Goal: Task Accomplishment & Management: Manage account settings

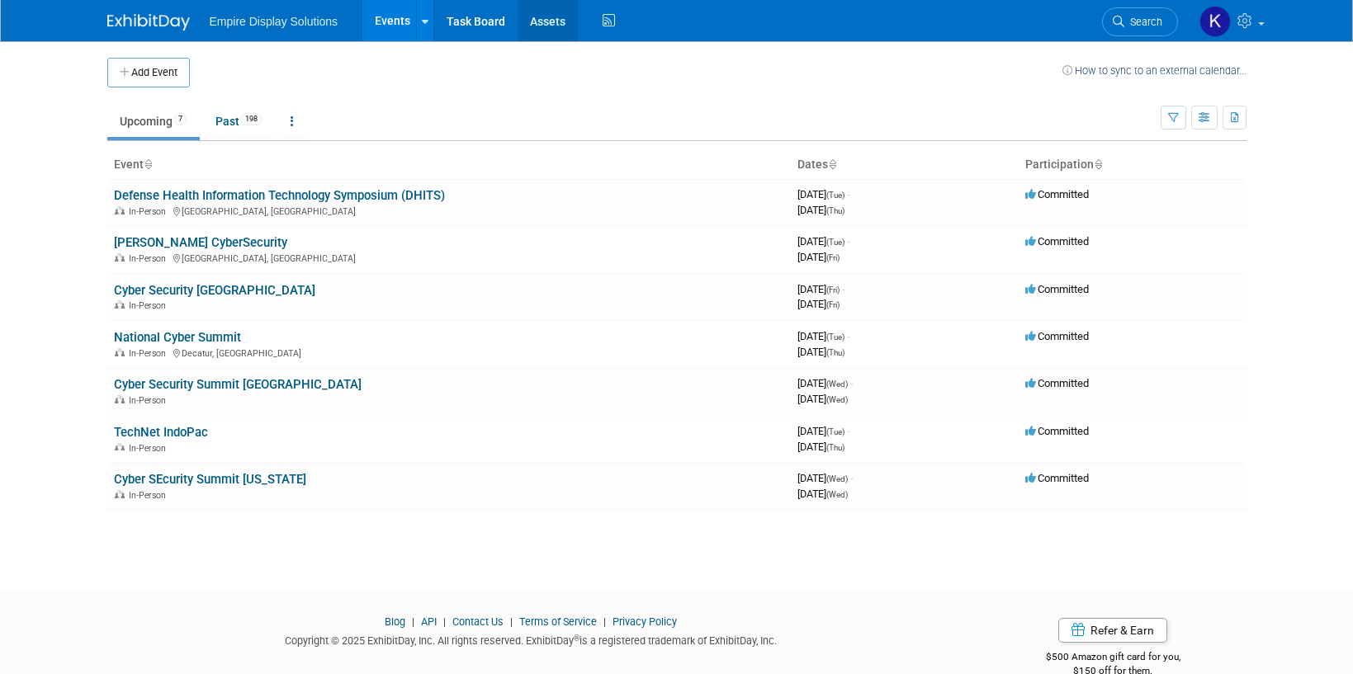
click at [532, 23] on link "Assets" at bounding box center [548, 20] width 60 height 41
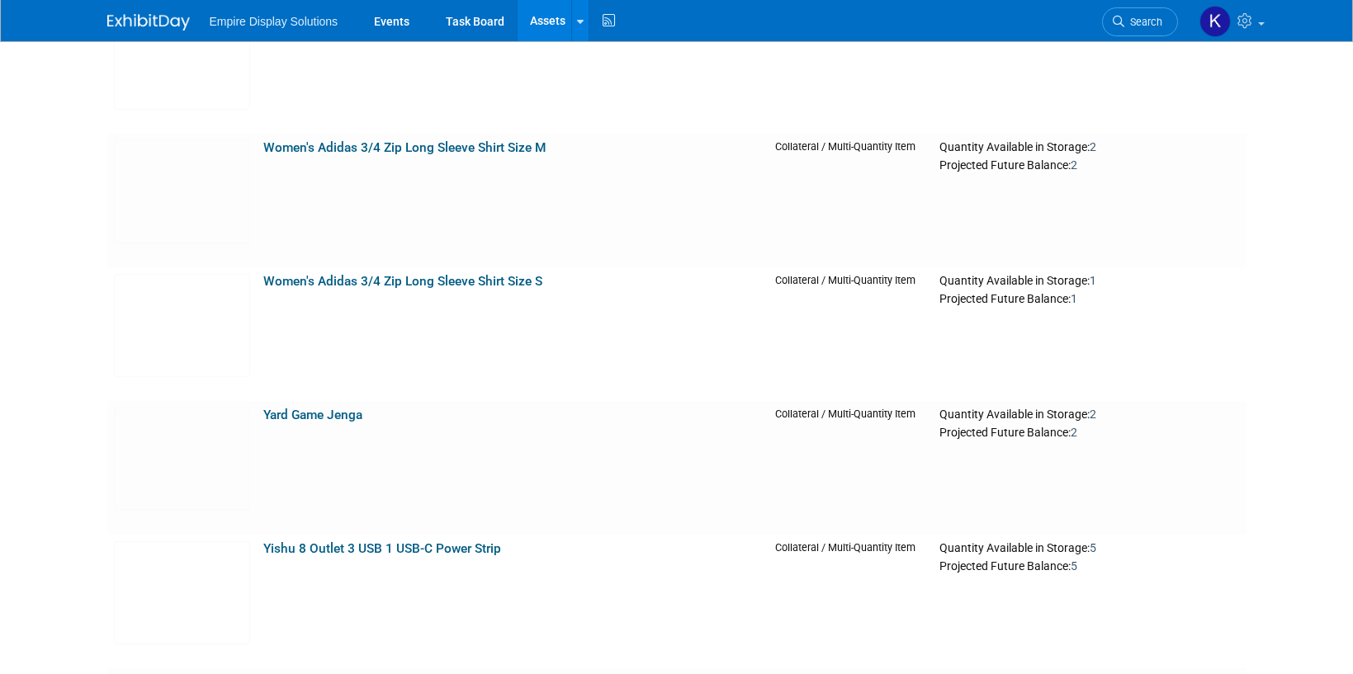
scroll to position [14514, 0]
click at [239, 364] on img at bounding box center [182, 326] width 136 height 103
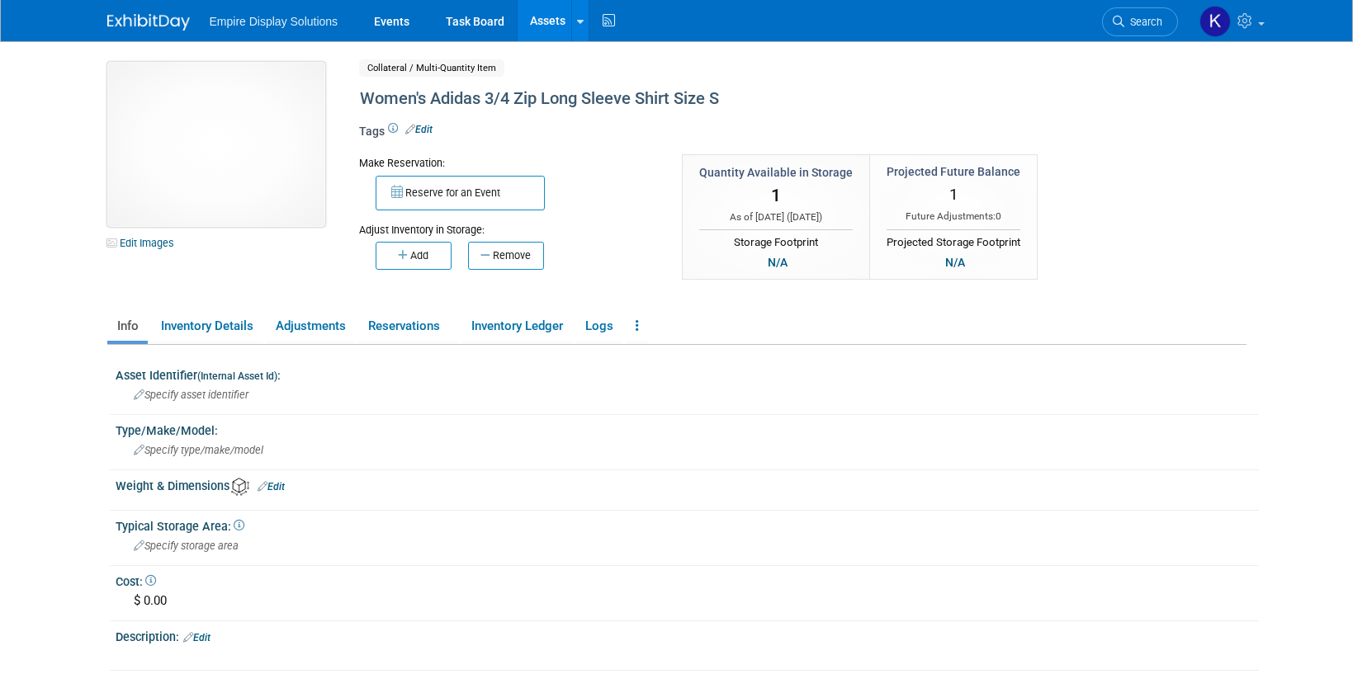
click at [231, 178] on img at bounding box center [216, 144] width 218 height 165
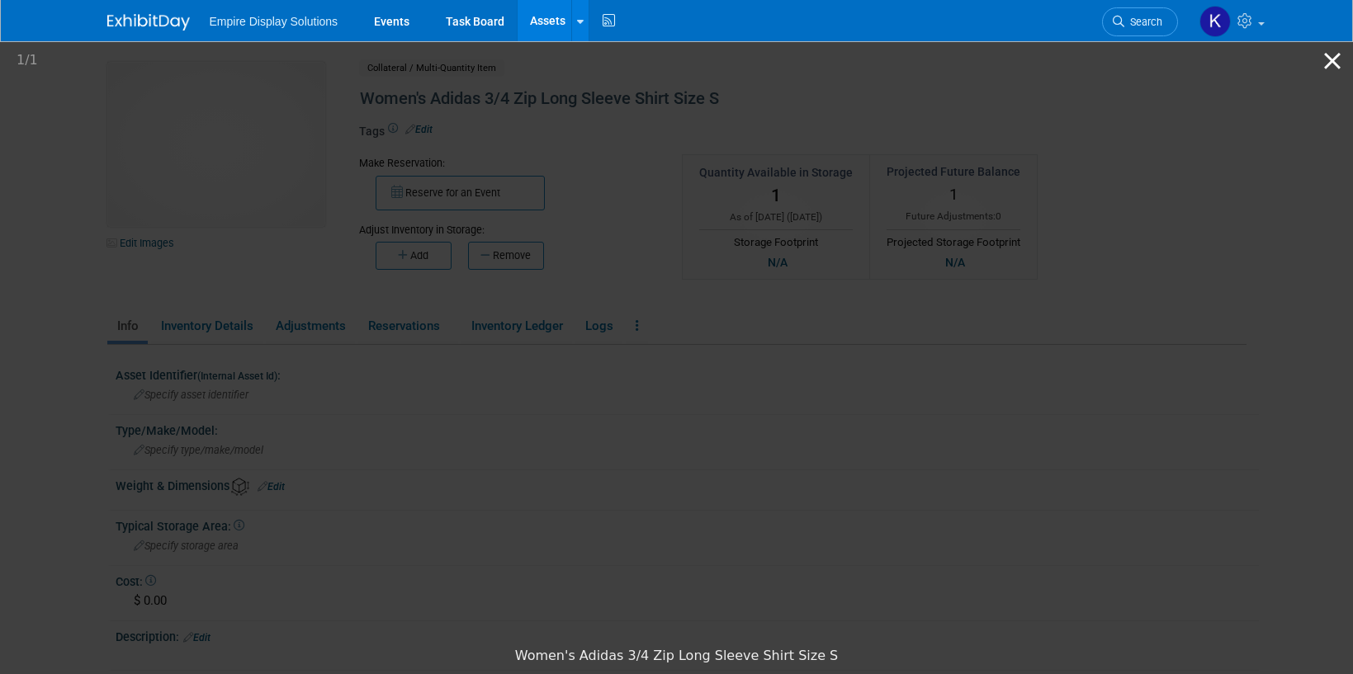
click at [1336, 64] on button "Close gallery" at bounding box center [1332, 60] width 41 height 39
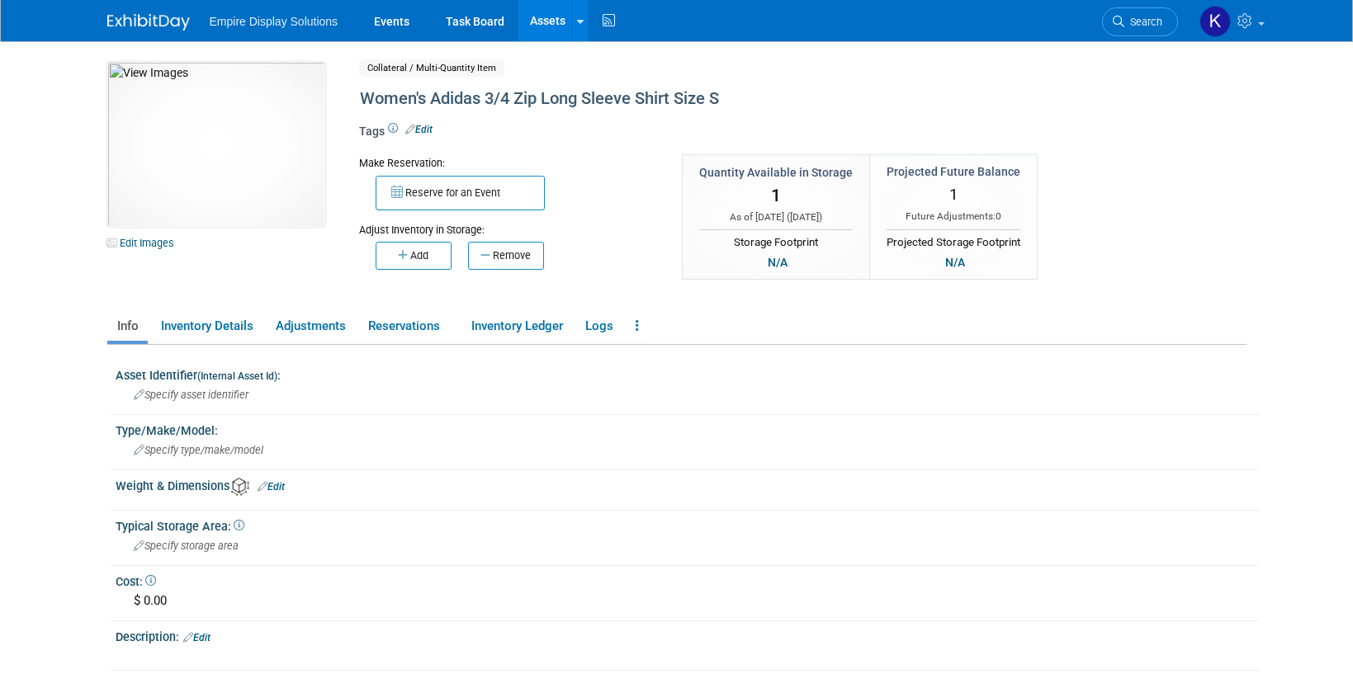
click at [118, 23] on img at bounding box center [148, 22] width 83 height 17
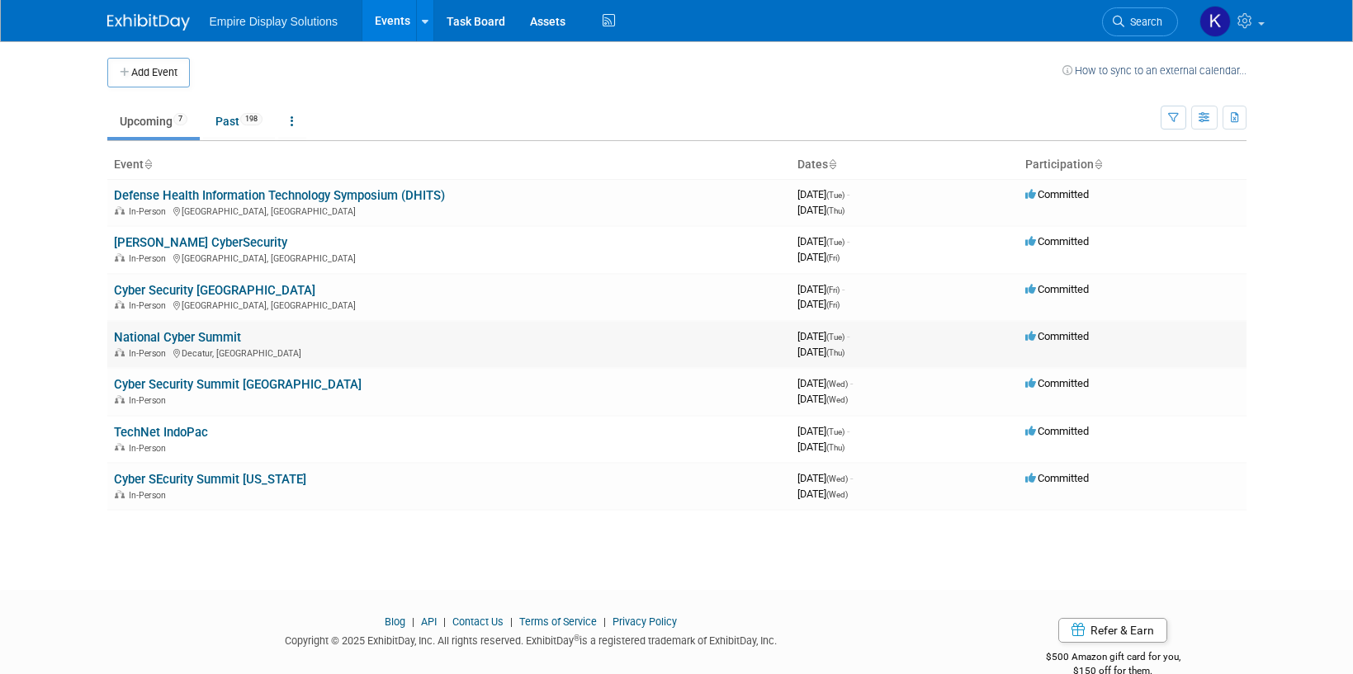
click at [192, 330] on link "National Cyber Summit" at bounding box center [177, 337] width 127 height 15
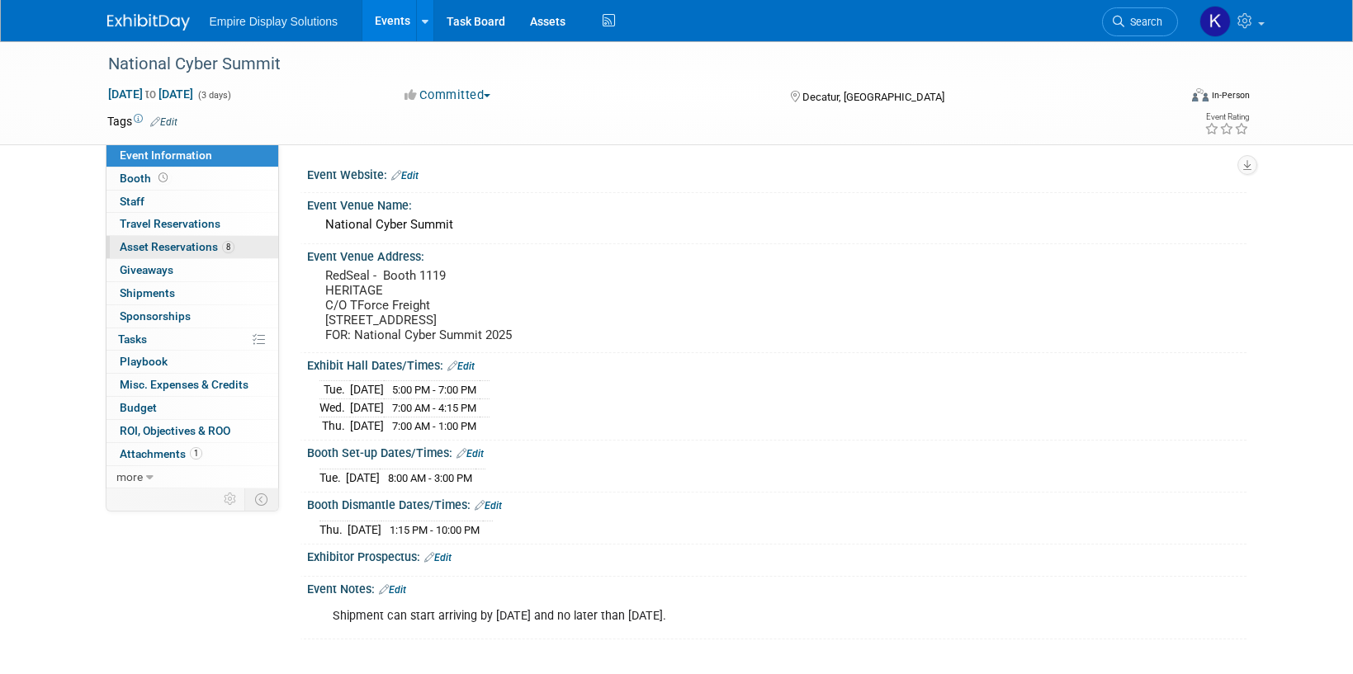
click at [179, 248] on span "Asset Reservations 8" at bounding box center [177, 246] width 115 height 13
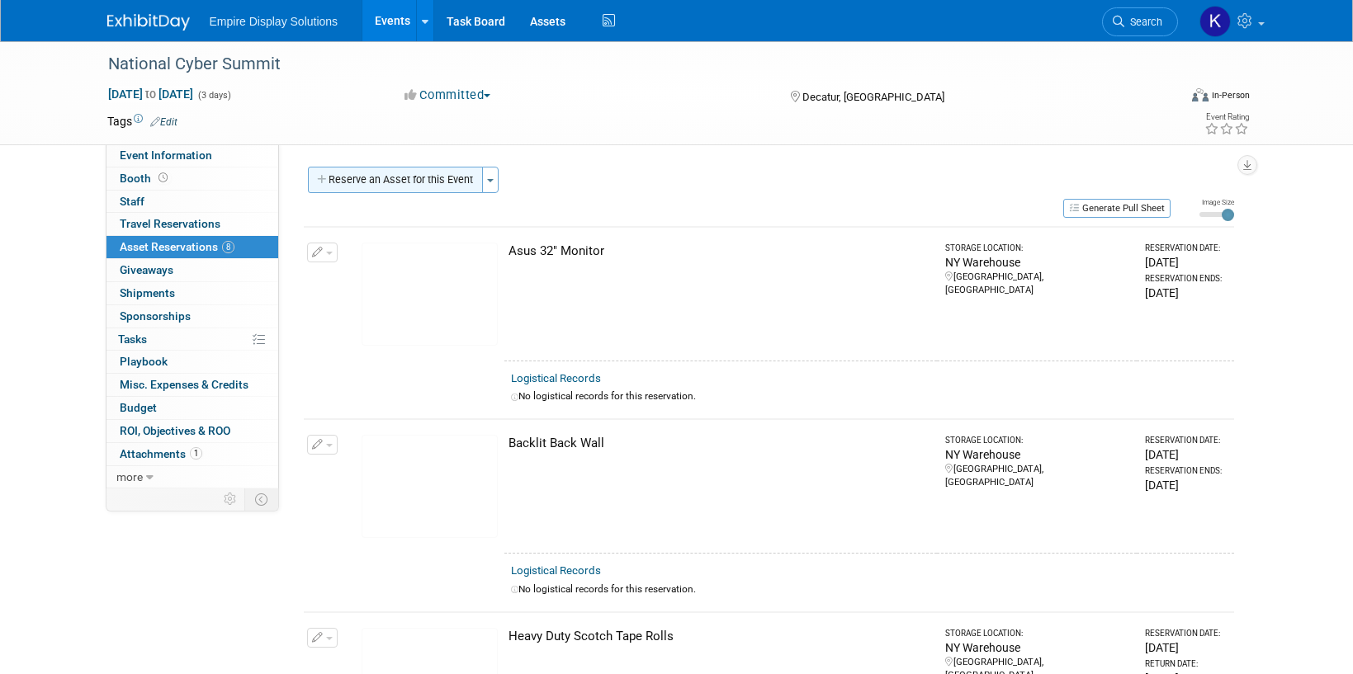
click at [419, 182] on button "Reserve an Asset for this Event" at bounding box center [395, 180] width 175 height 26
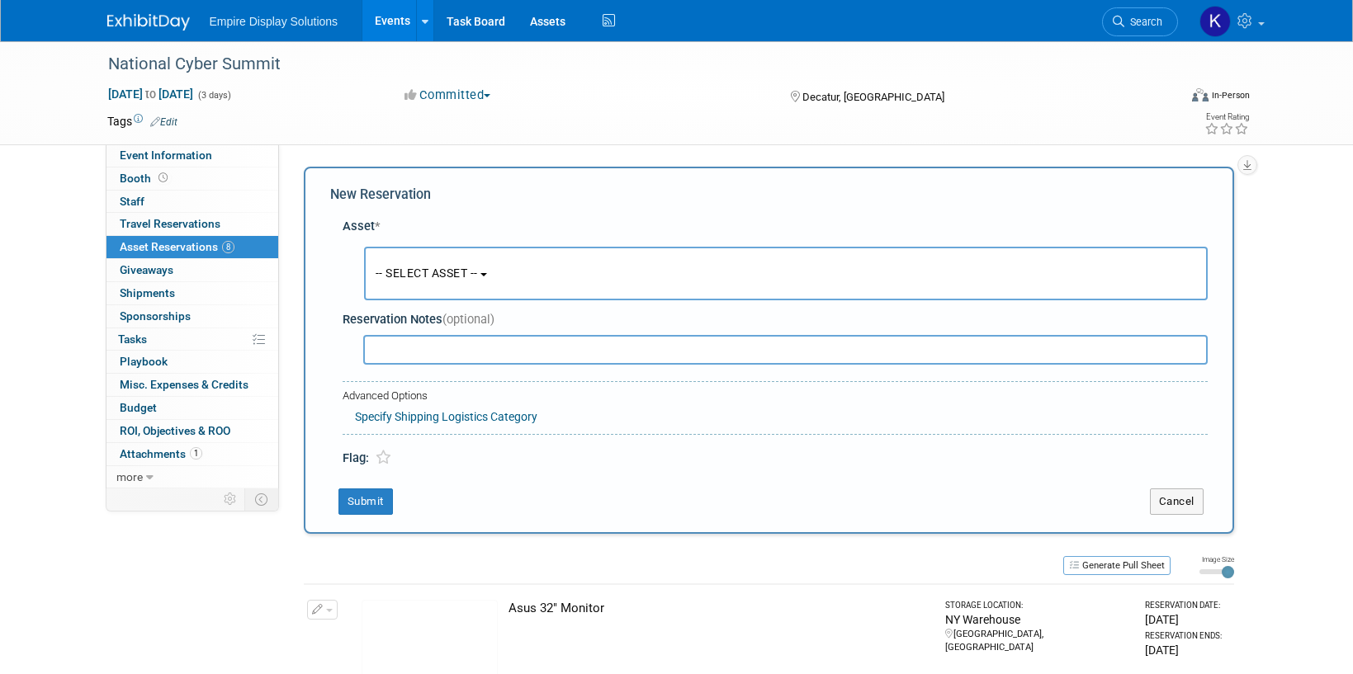
scroll to position [16, 0]
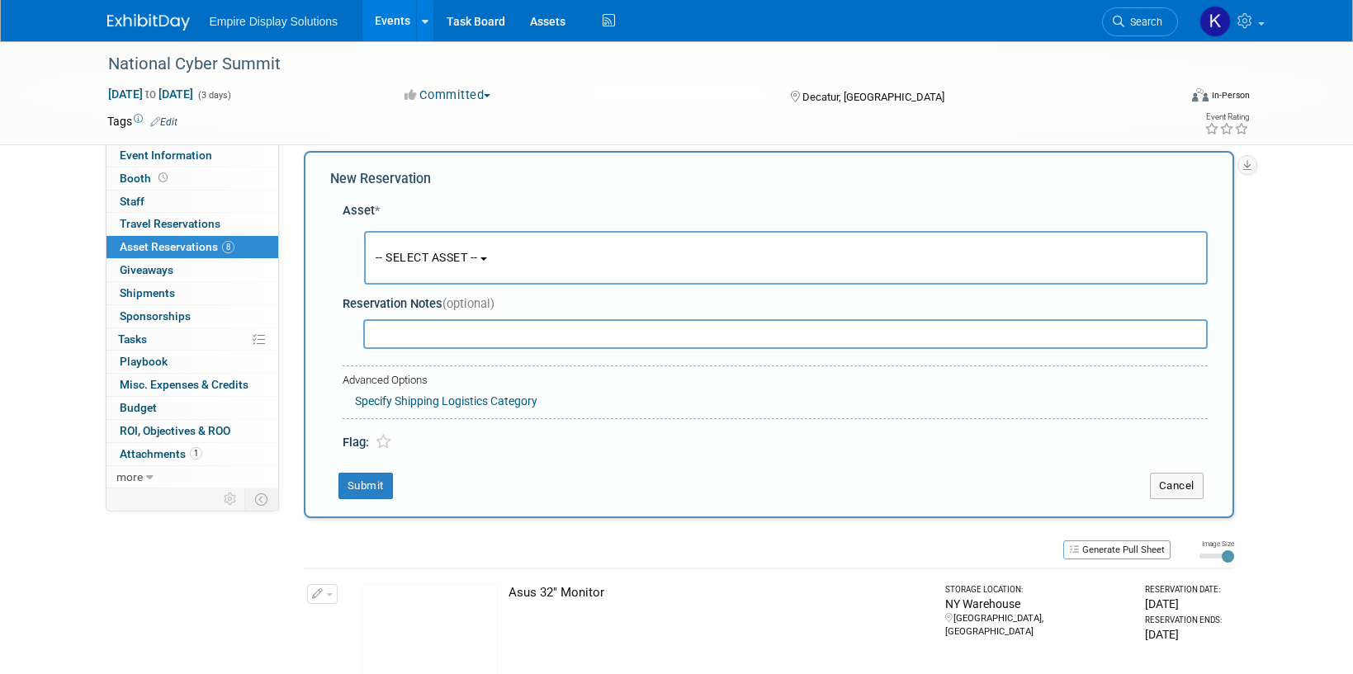
click at [468, 252] on span "-- SELECT ASSET --" at bounding box center [427, 257] width 102 height 13
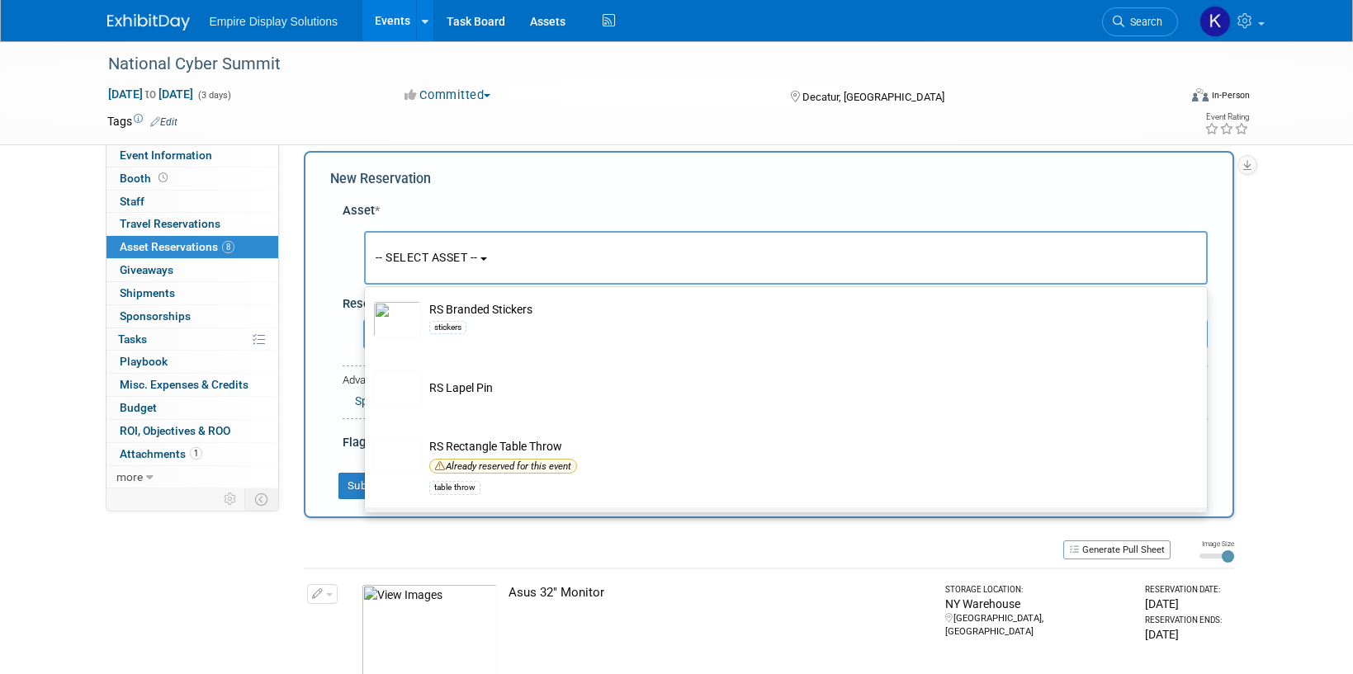
scroll to position [5300, 0]
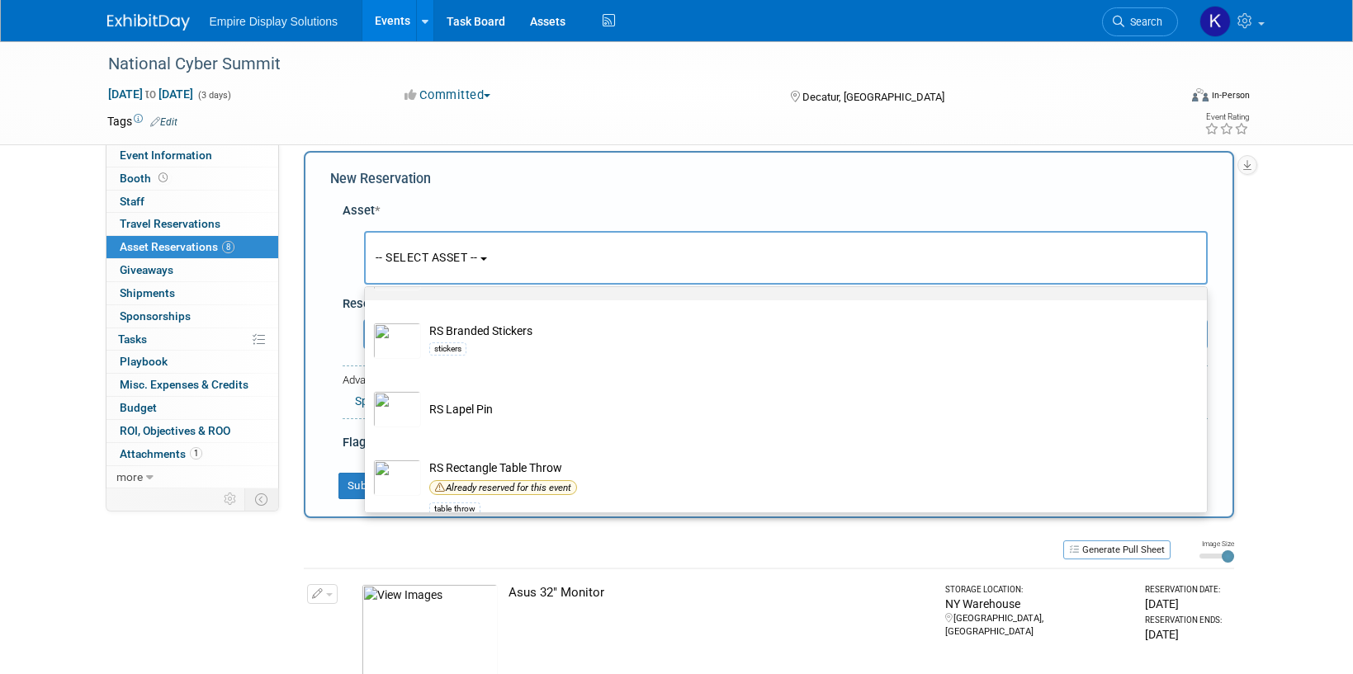
click at [471, 291] on td "RS Branded Pens" at bounding box center [797, 272] width 753 height 36
click at [367, 252] on input "RS Branded Pens" at bounding box center [362, 246] width 11 height 11
select select "10696934"
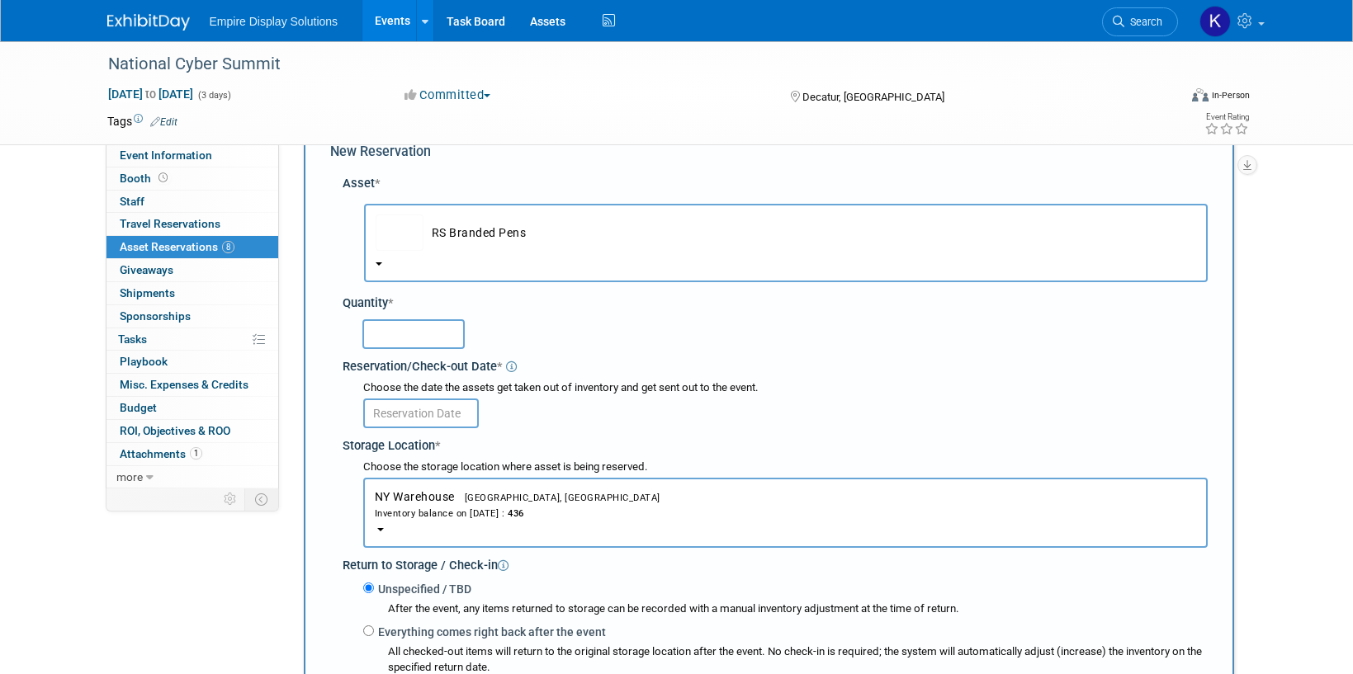
scroll to position [0, 0]
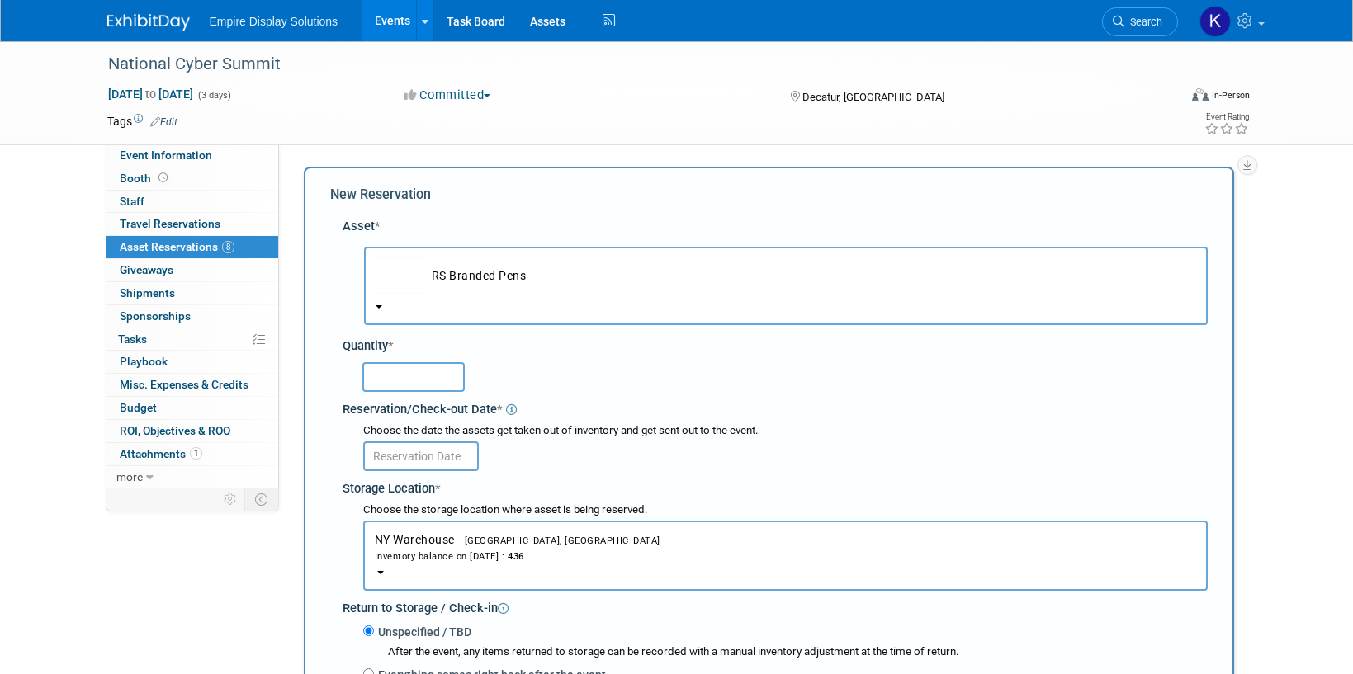
click at [414, 381] on input "text" at bounding box center [413, 377] width 102 height 30
type input "25"
click at [423, 466] on body "Empire Display Solutions Events Add Event Bulk Upload Events Shareable Event Bo…" at bounding box center [676, 337] width 1353 height 674
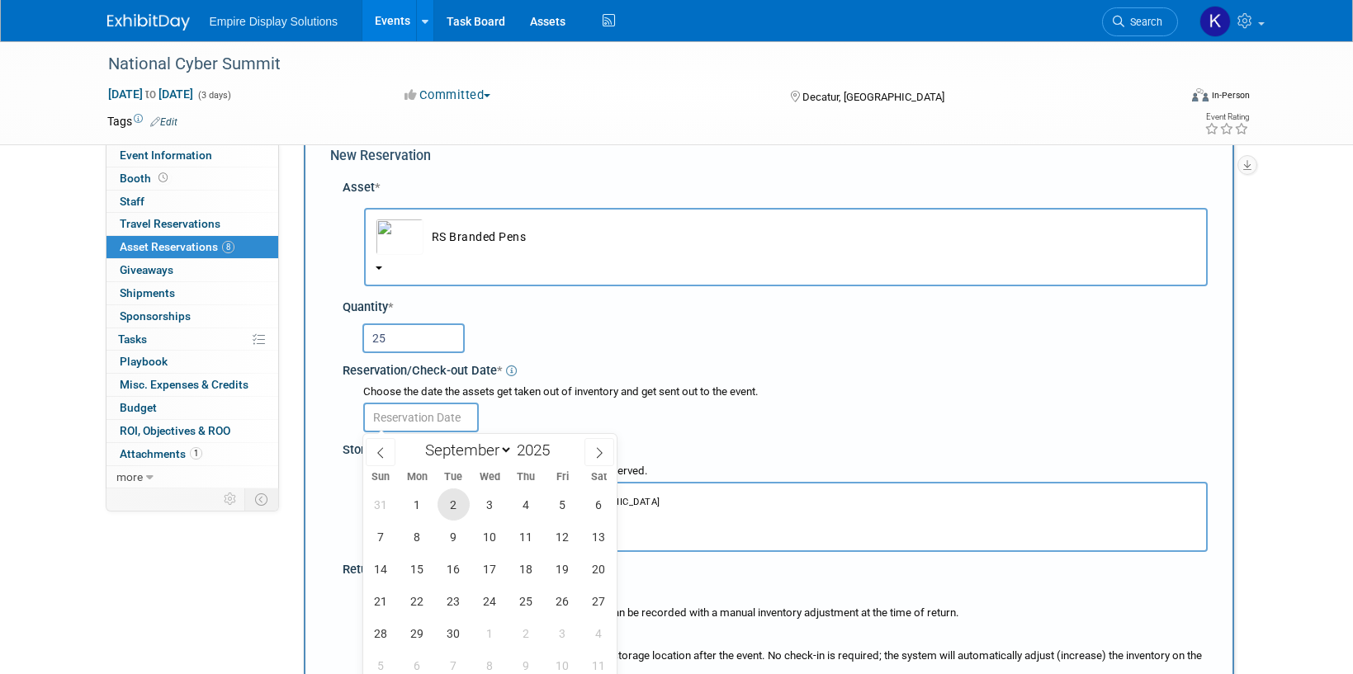
scroll to position [58, 0]
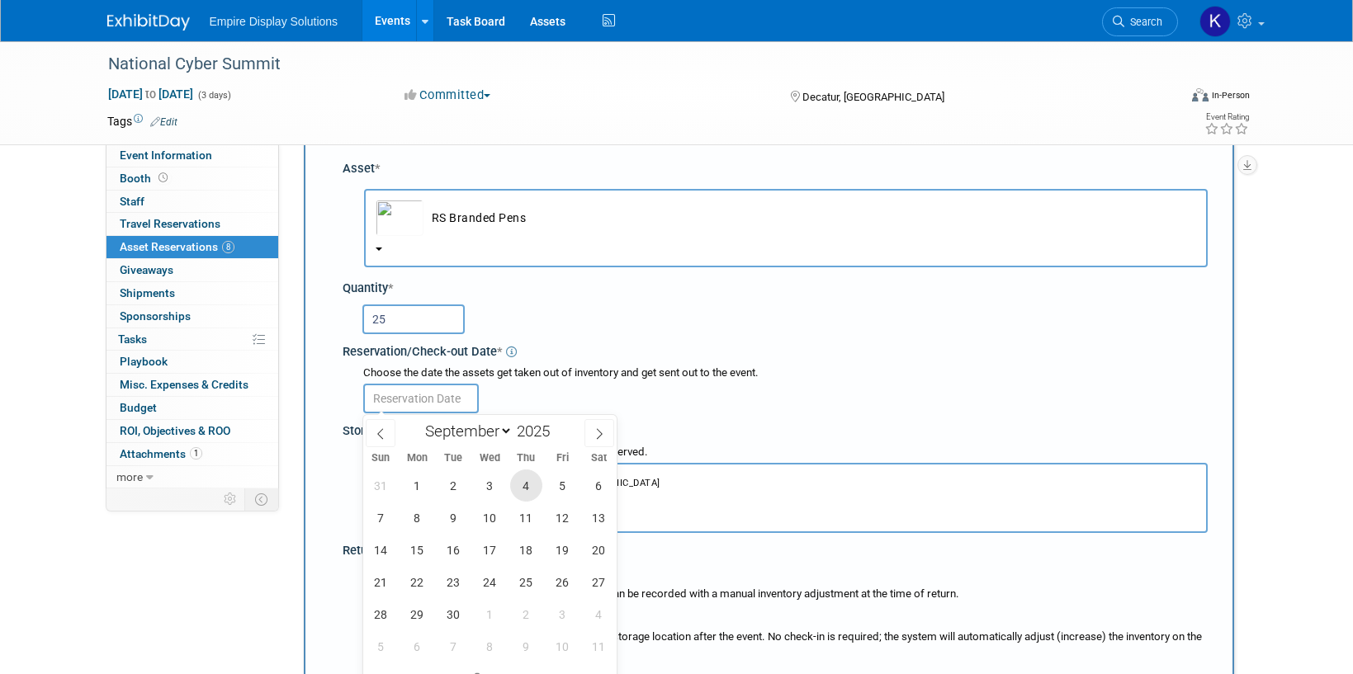
click at [524, 488] on span "4" at bounding box center [526, 486] width 32 height 32
type input "Sep 4, 2025"
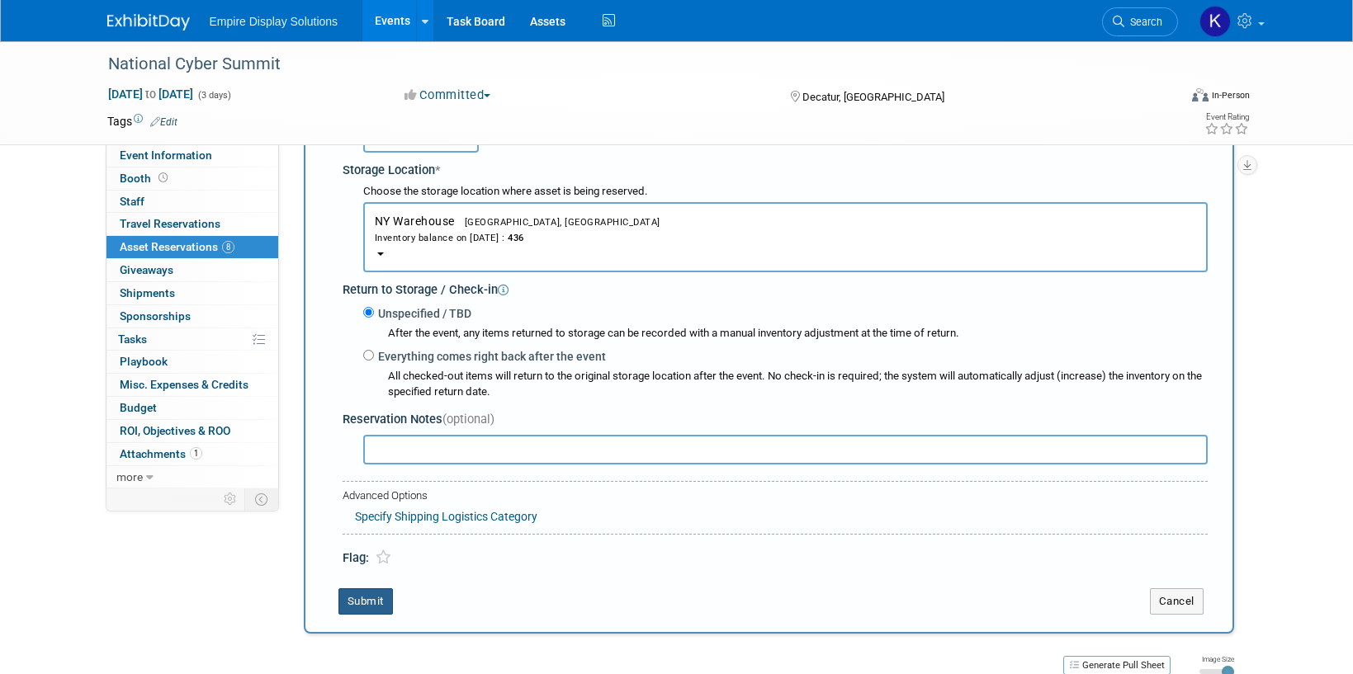
click at [366, 604] on button "Submit" at bounding box center [365, 602] width 54 height 26
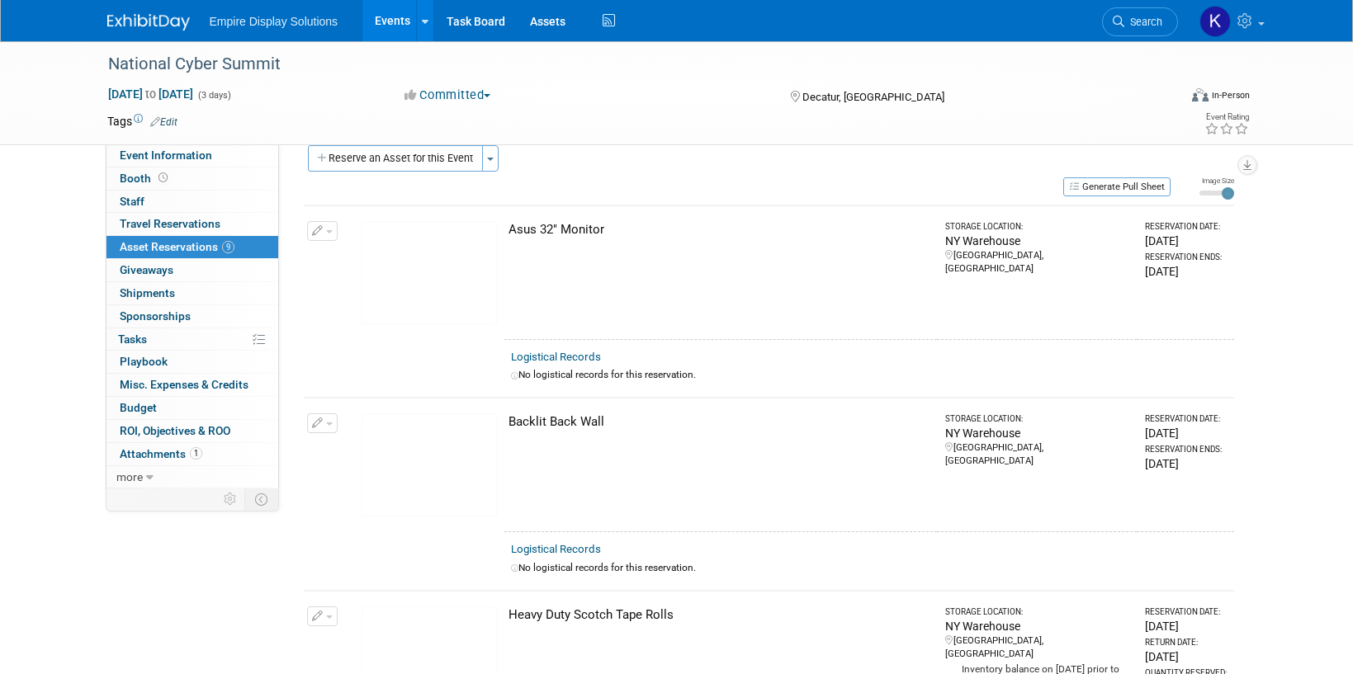
scroll to position [50, 0]
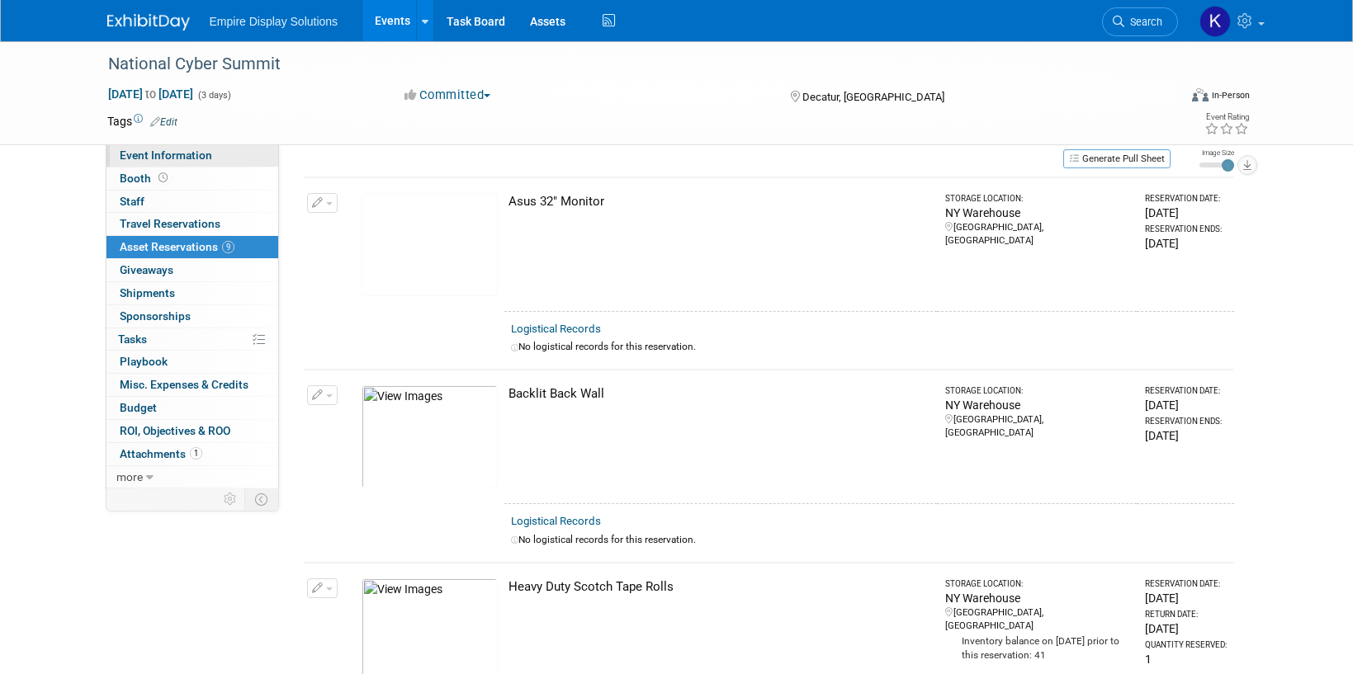
click at [138, 153] on span "Event Information" at bounding box center [166, 155] width 92 height 13
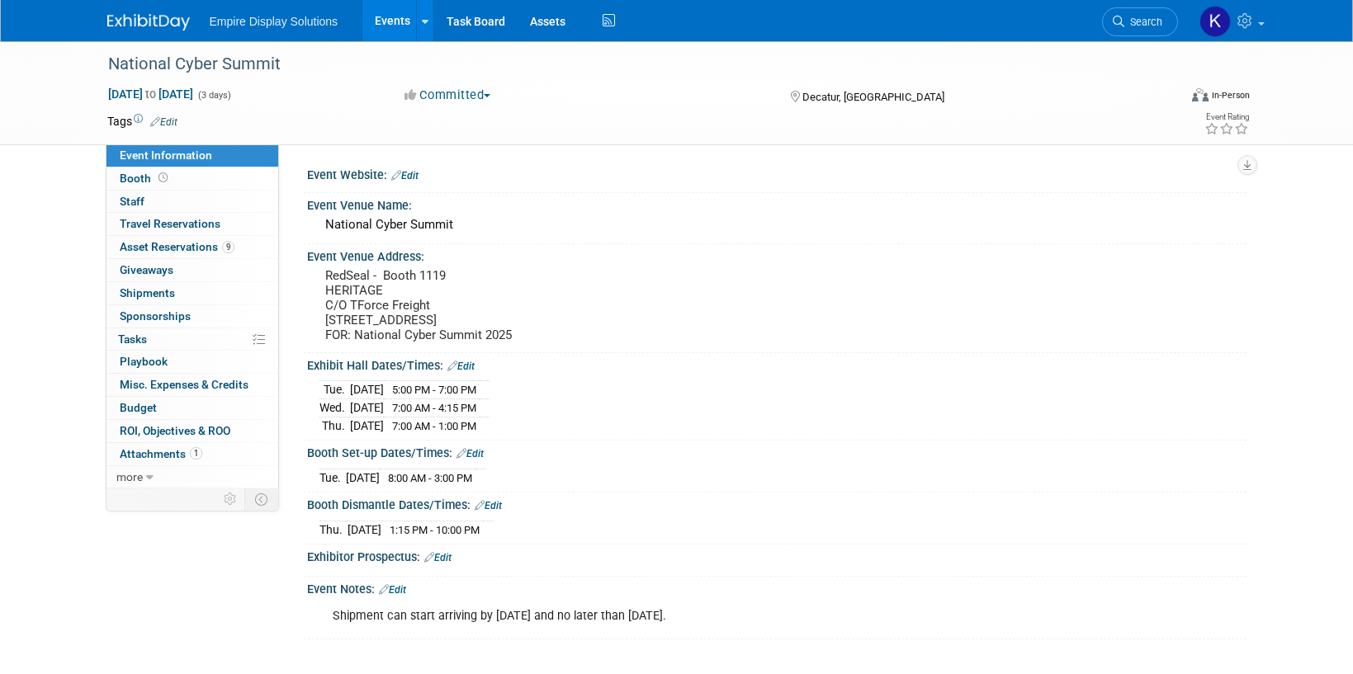
click at [390, 596] on link "Edit" at bounding box center [392, 590] width 27 height 12
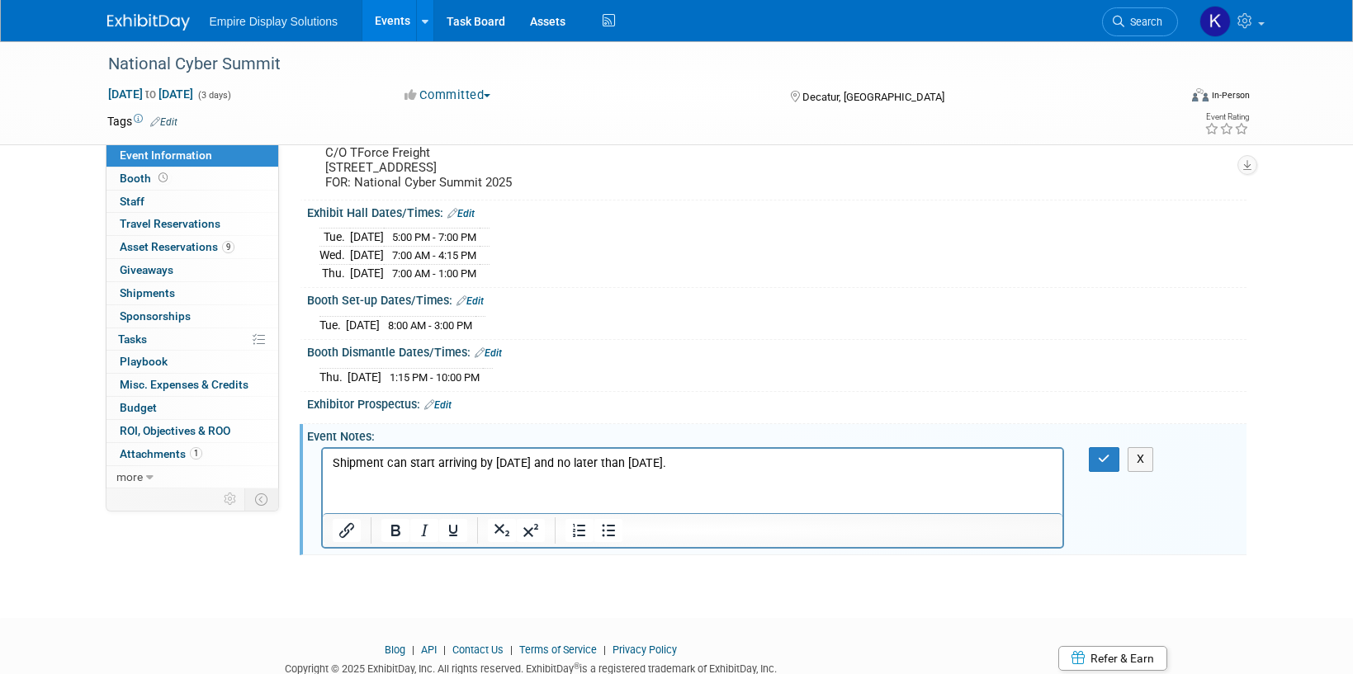
click at [732, 461] on p "Shipment can start arriving by Aug 25 and no later than Monday Sept 15." at bounding box center [692, 464] width 721 height 17
click at [1100, 465] on icon "button" at bounding box center [1104, 459] width 12 height 12
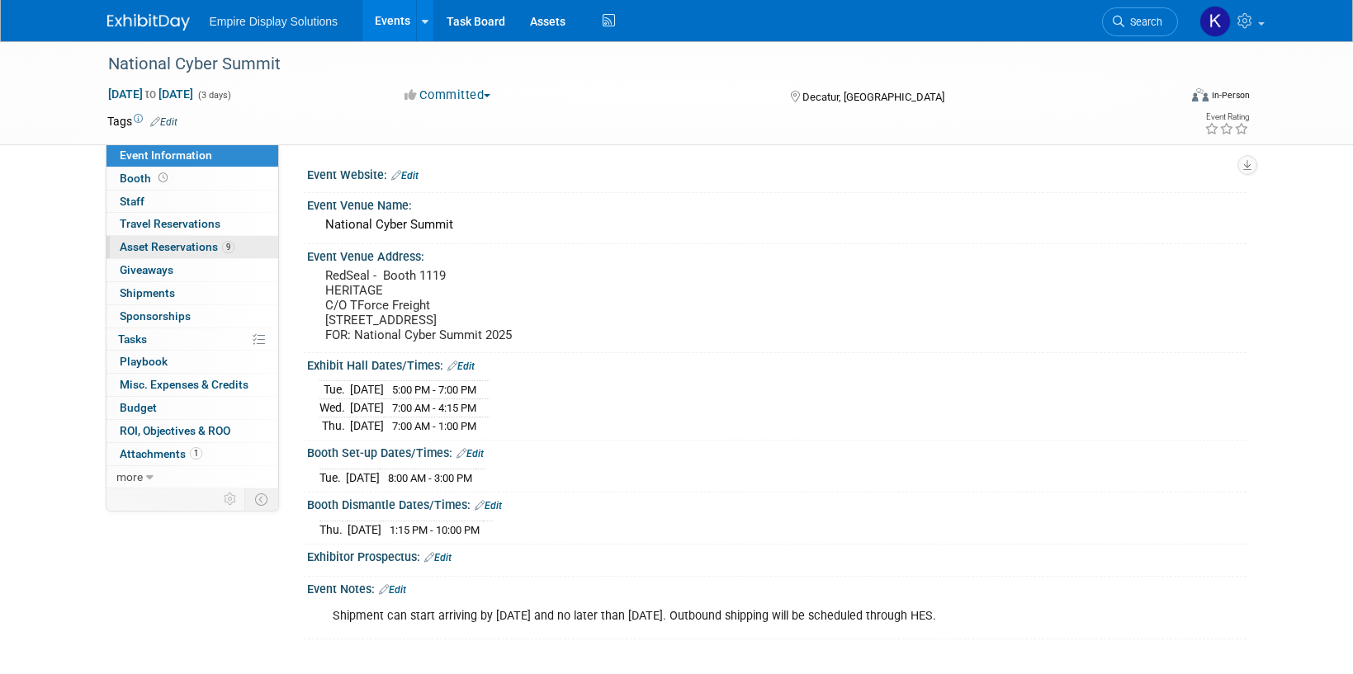
click at [192, 252] on span "Asset Reservations 9" at bounding box center [177, 246] width 115 height 13
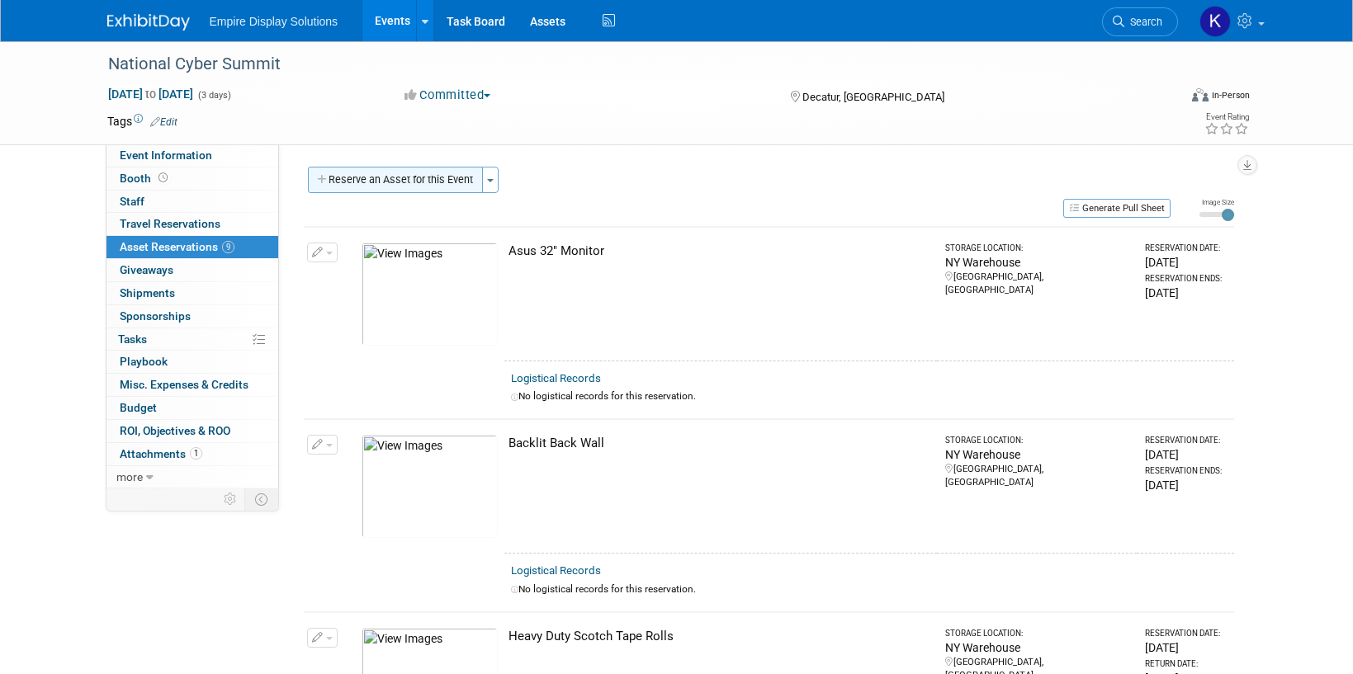
click at [433, 181] on button "Reserve an Asset for this Event" at bounding box center [395, 180] width 175 height 26
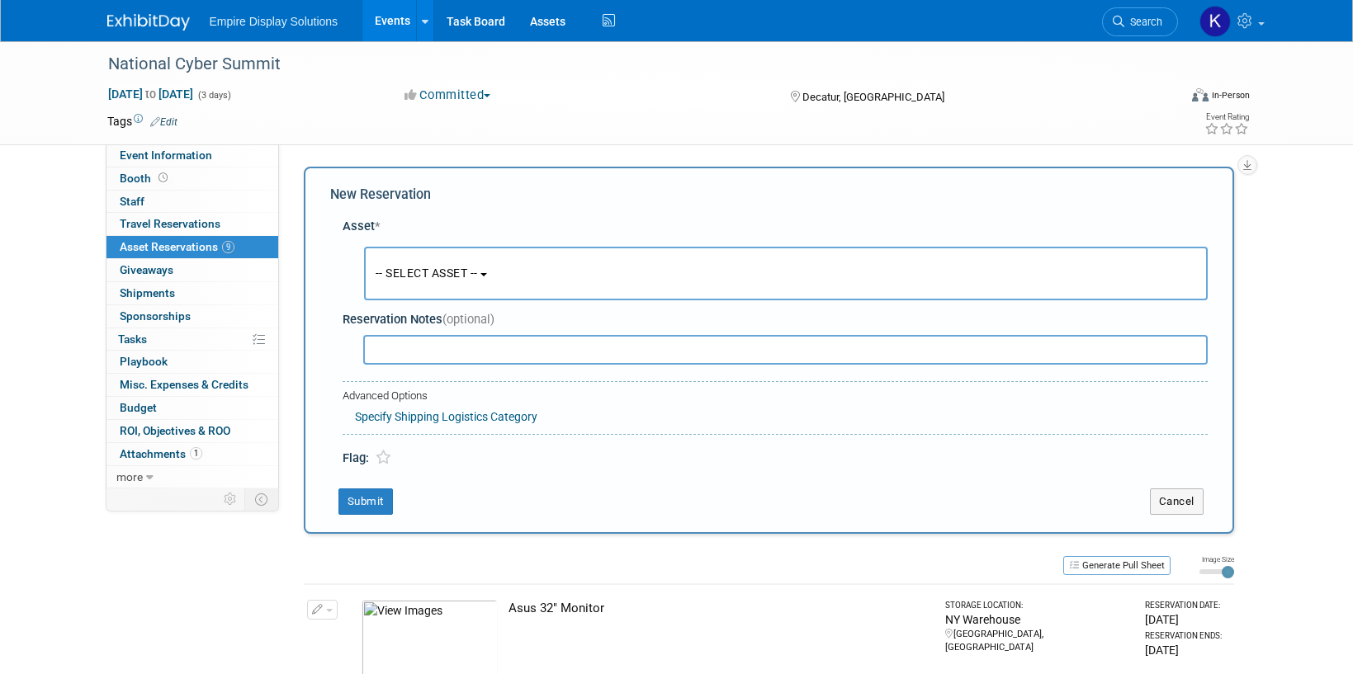
scroll to position [16, 0]
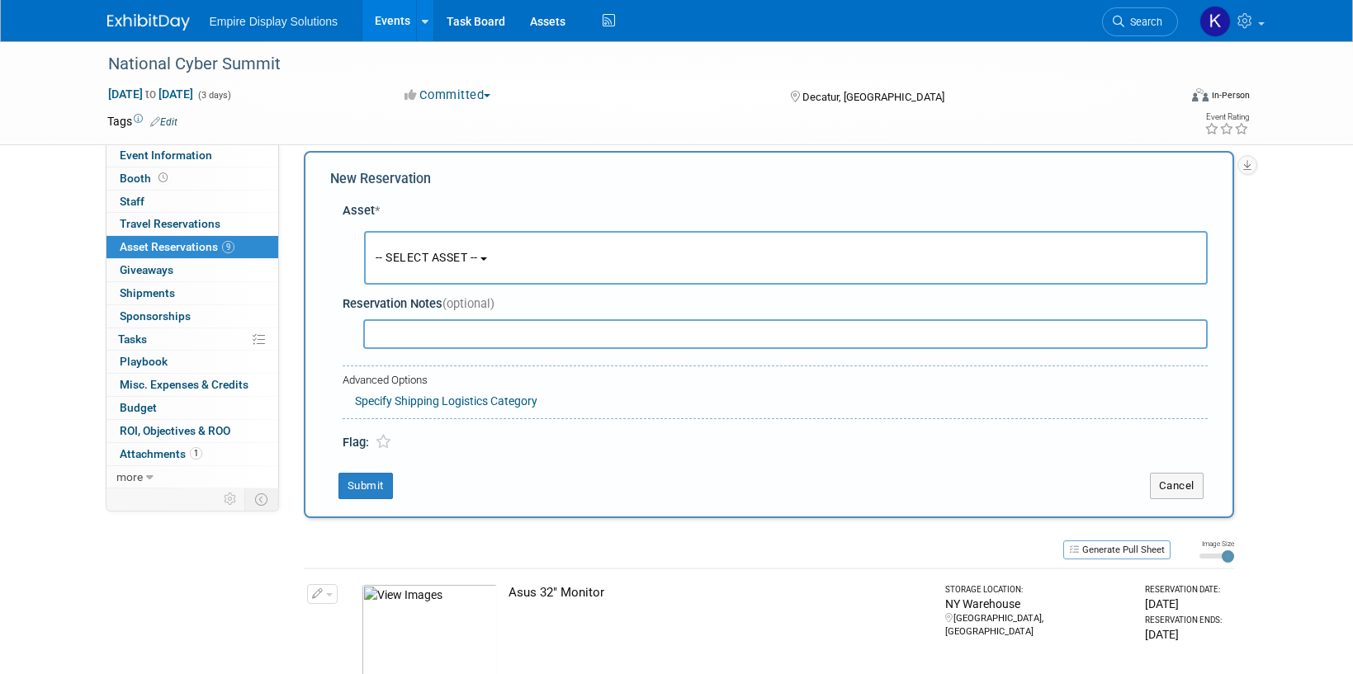
click at [444, 249] on button "-- SELECT ASSET --" at bounding box center [786, 258] width 844 height 54
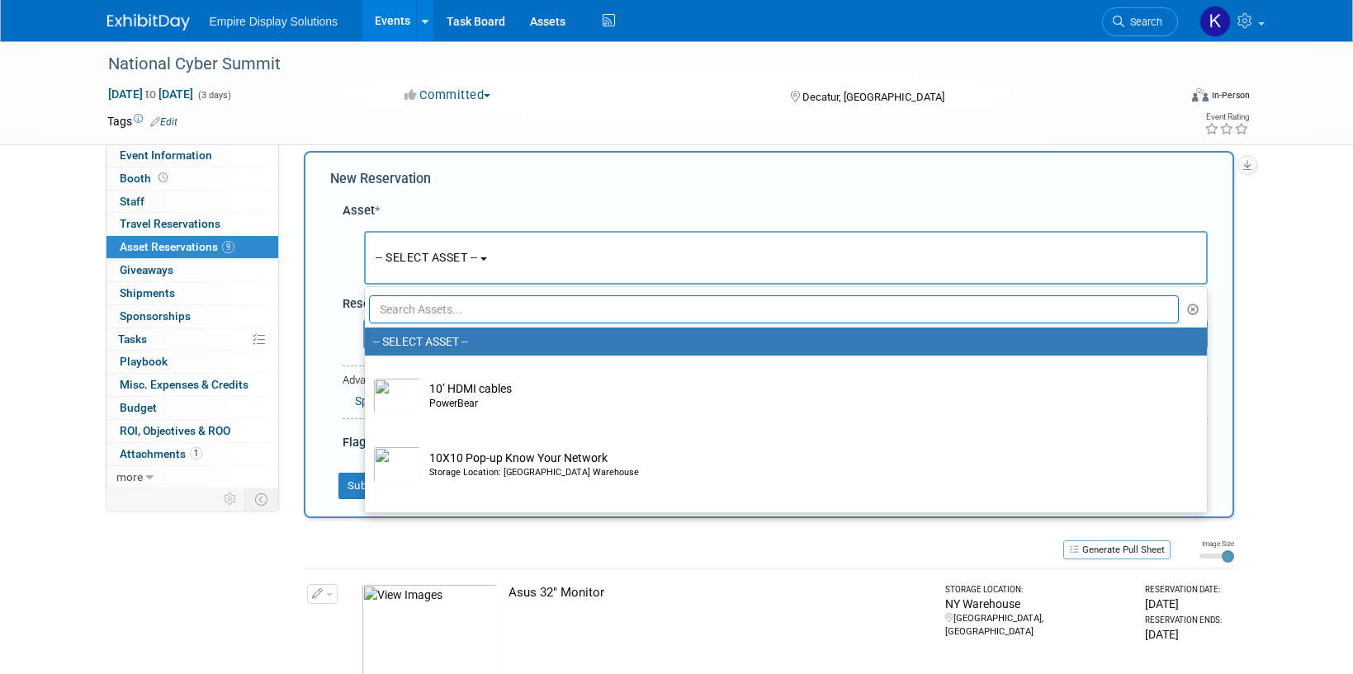
click at [480, 304] on input "text" at bounding box center [774, 310] width 811 height 28
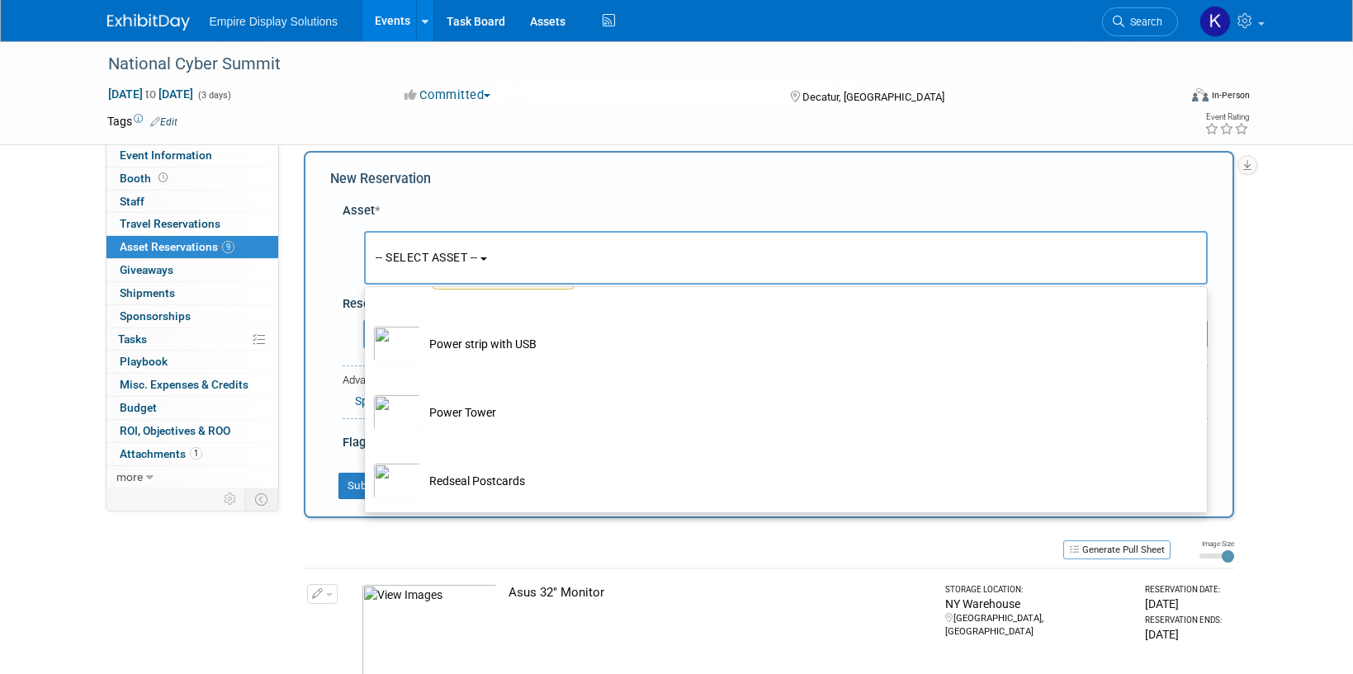
scroll to position [660, 0]
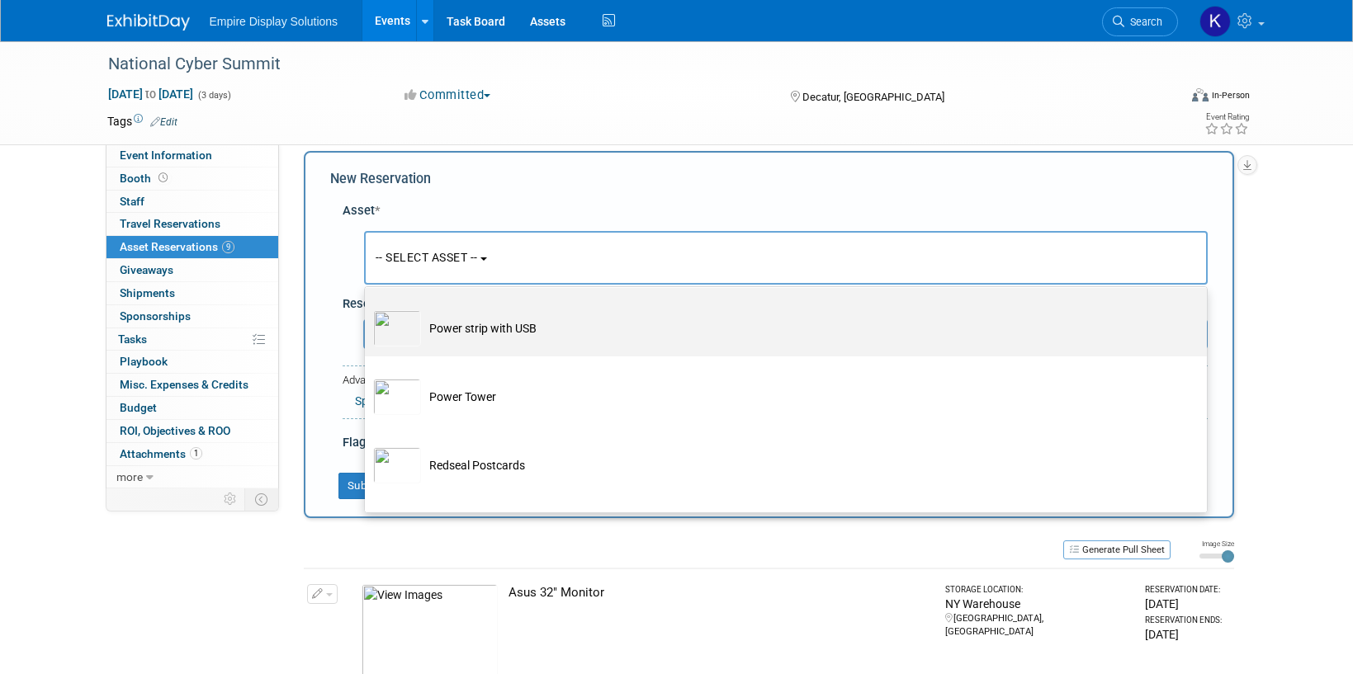
type input "po"
click at [482, 335] on td "Power strip with USB" at bounding box center [797, 328] width 753 height 36
click at [367, 308] on input "Power strip with USB" at bounding box center [362, 302] width 11 height 11
select select "10713305"
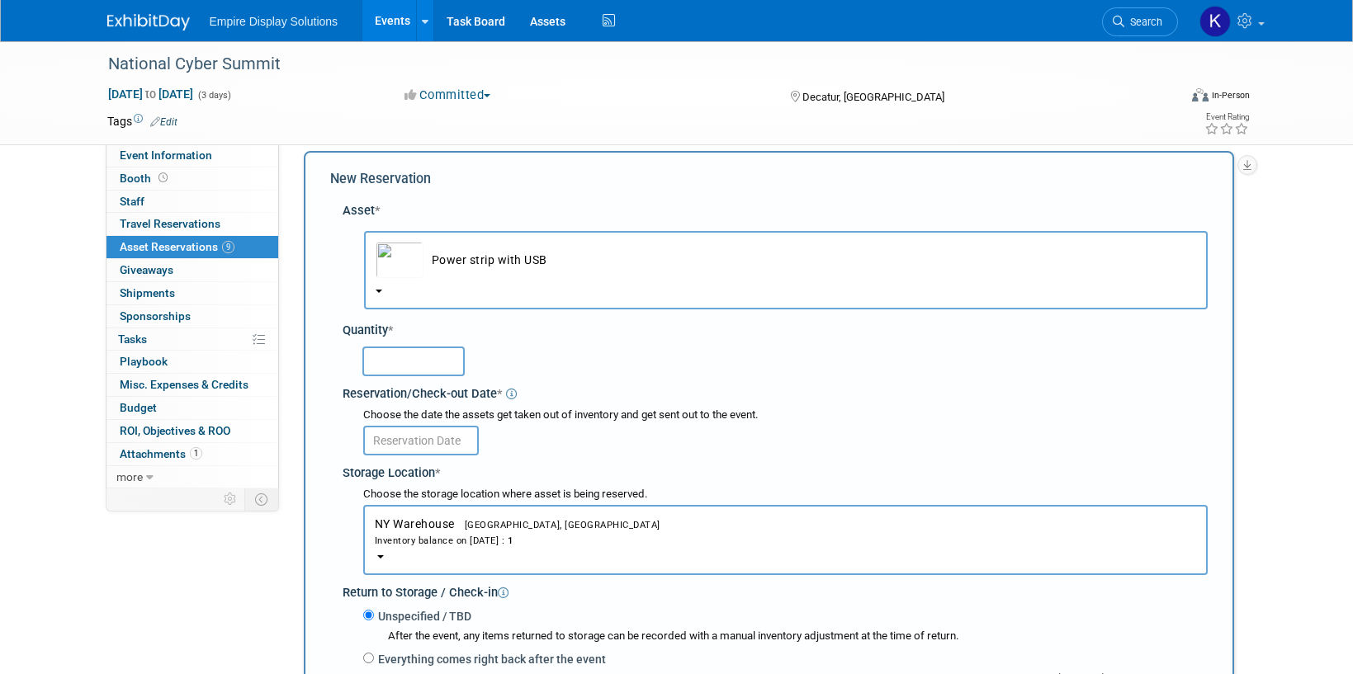
click at [422, 367] on input "text" at bounding box center [413, 362] width 102 height 30
type input "1"
click at [424, 434] on input "text" at bounding box center [421, 441] width 116 height 30
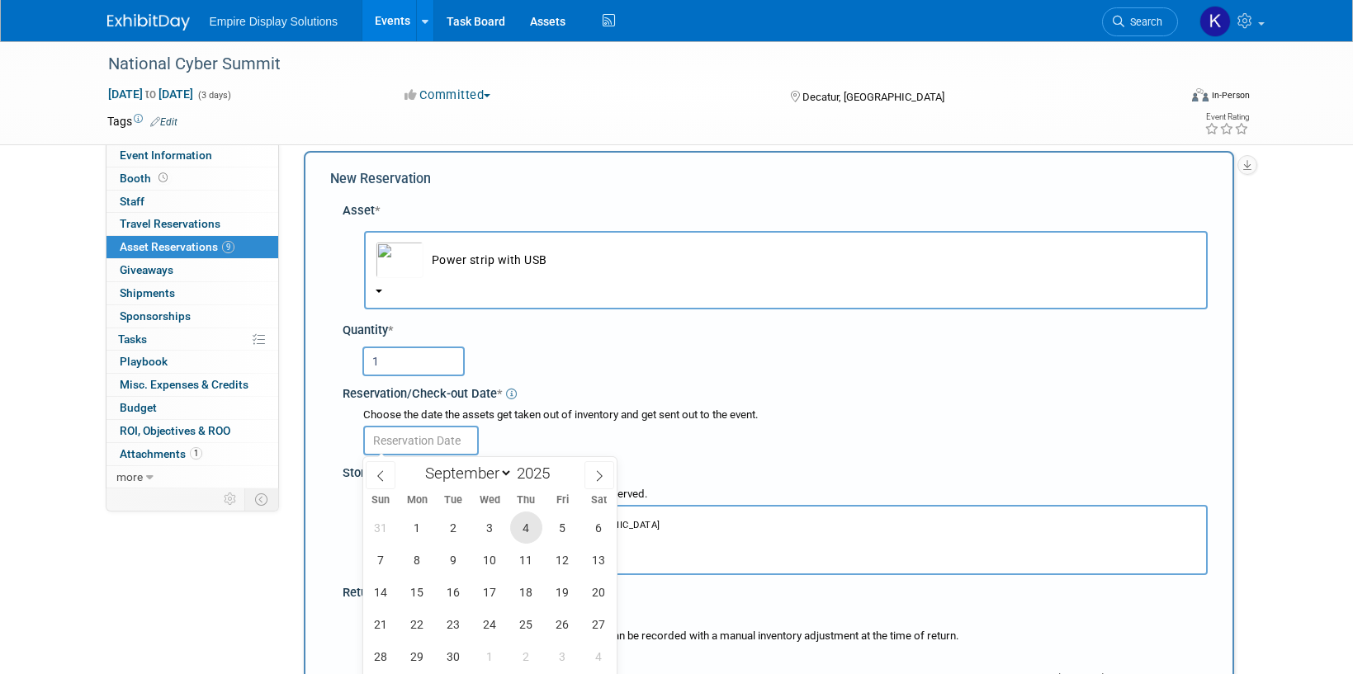
click at [523, 522] on span "4" at bounding box center [526, 528] width 32 height 32
type input "Sep 4, 2025"
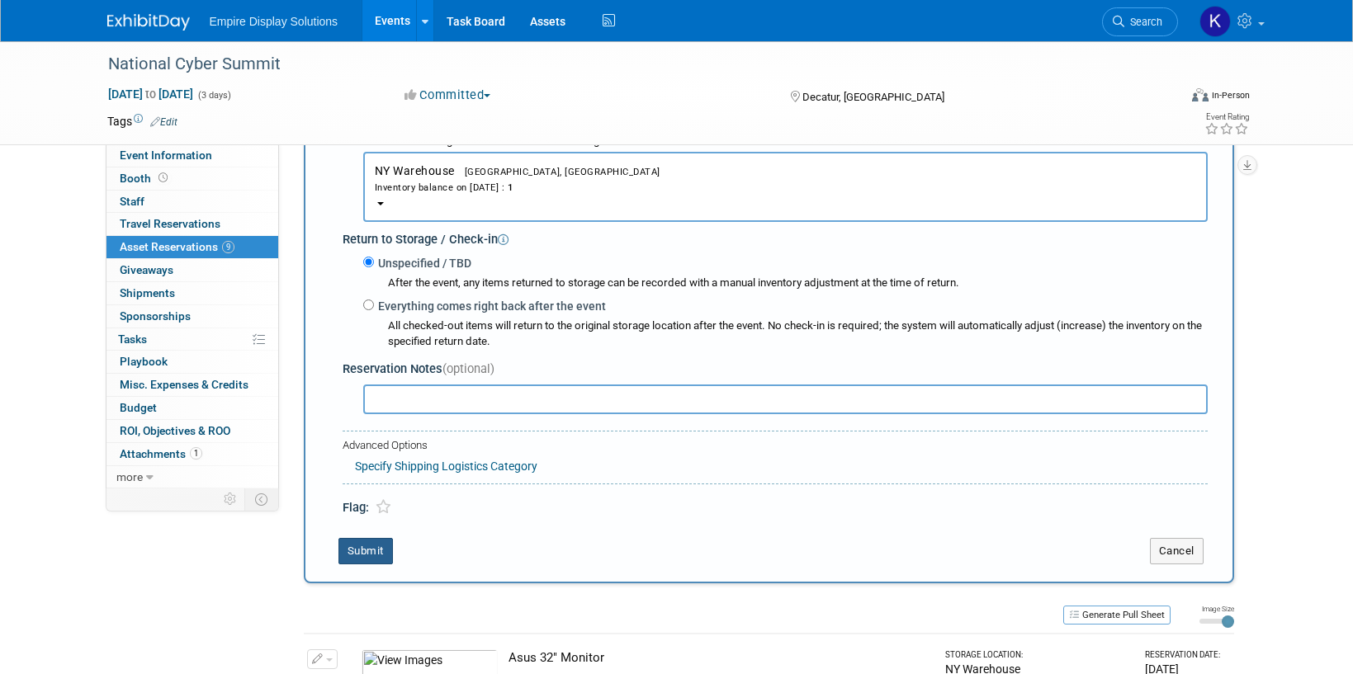
click at [378, 555] on button "Submit" at bounding box center [365, 551] width 54 height 26
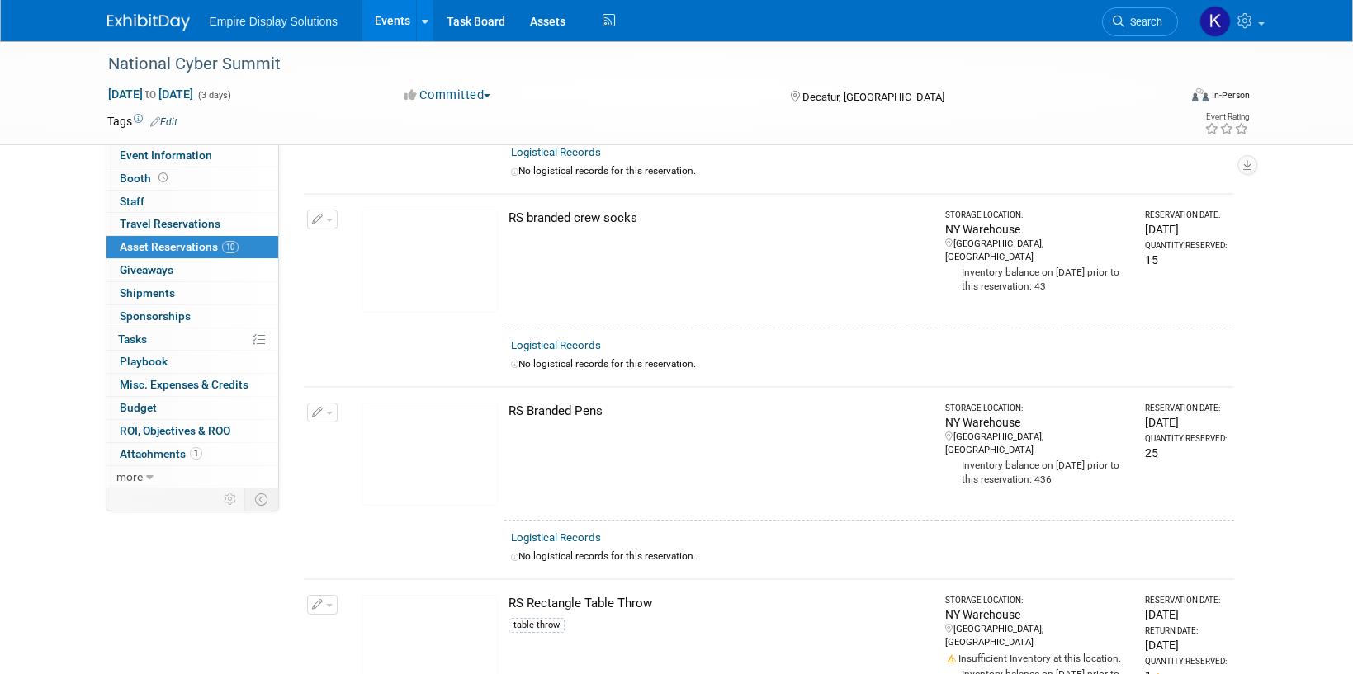
scroll to position [996, 0]
click at [335, 216] on button "button" at bounding box center [322, 220] width 31 height 20
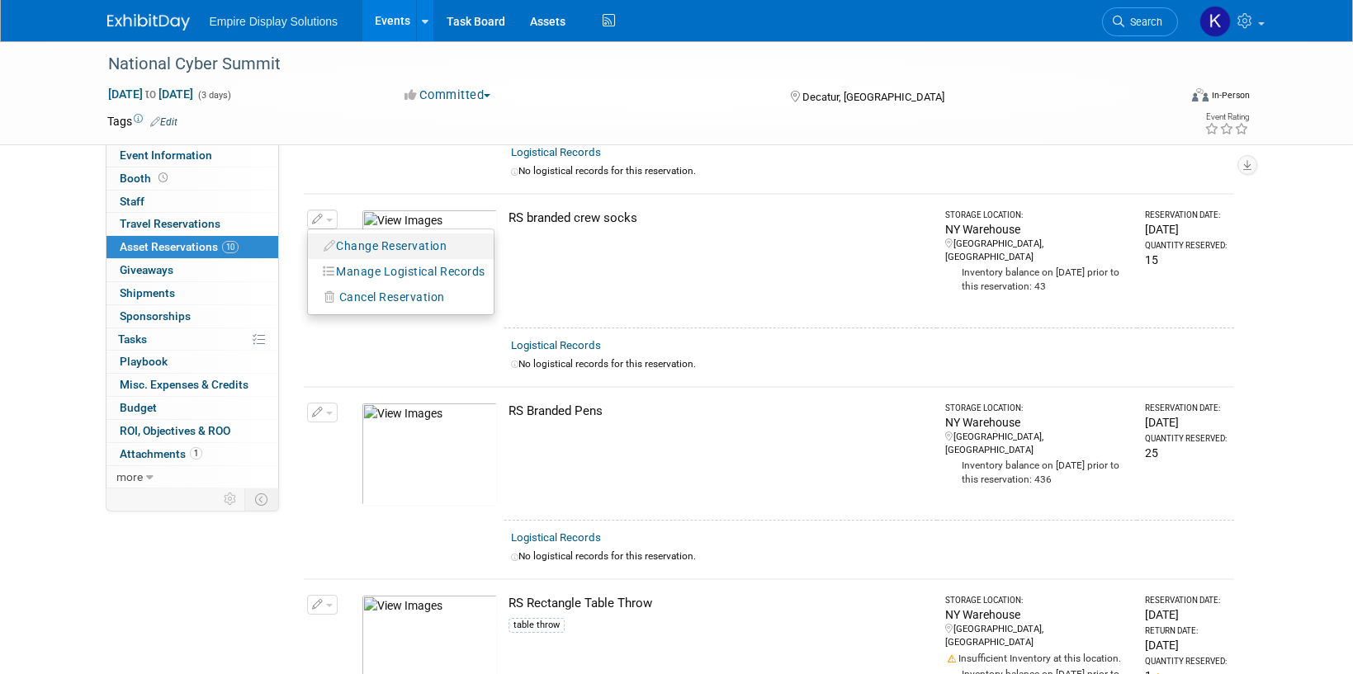
click at [359, 235] on button "Change Reservation" at bounding box center [386, 246] width 140 height 22
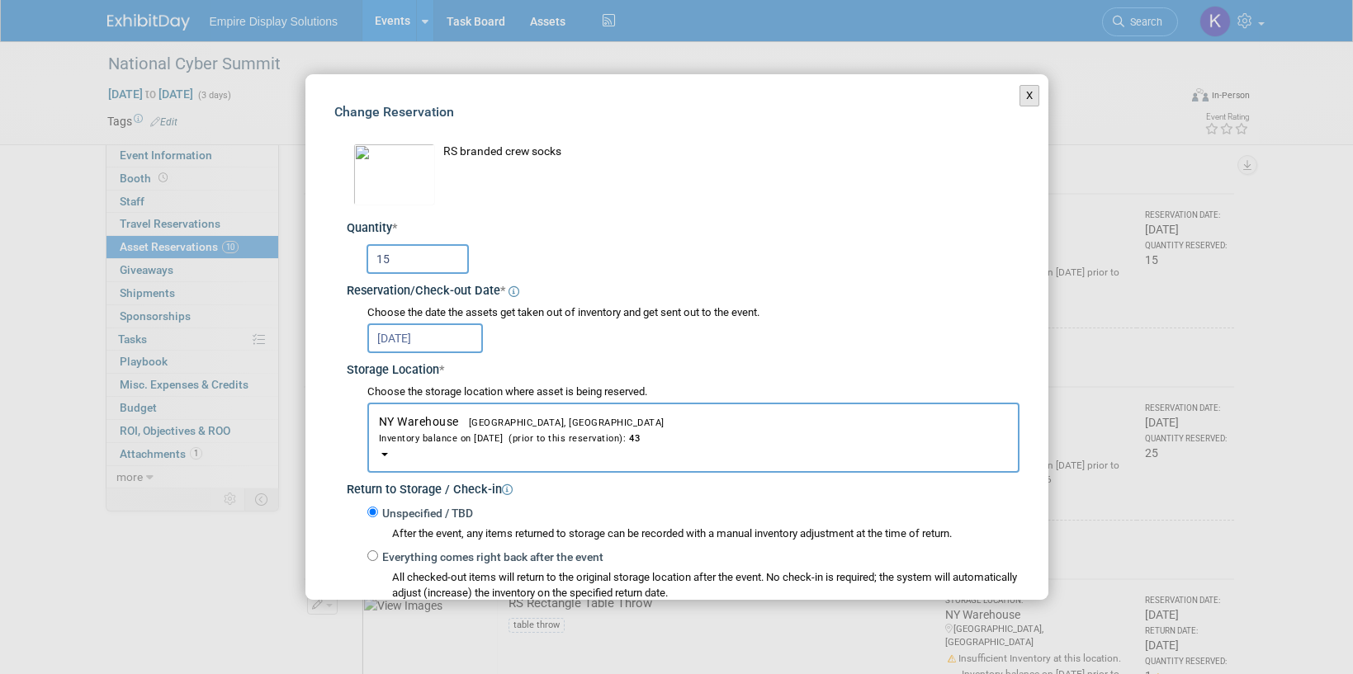
click at [1022, 92] on button "X" at bounding box center [1029, 95] width 21 height 21
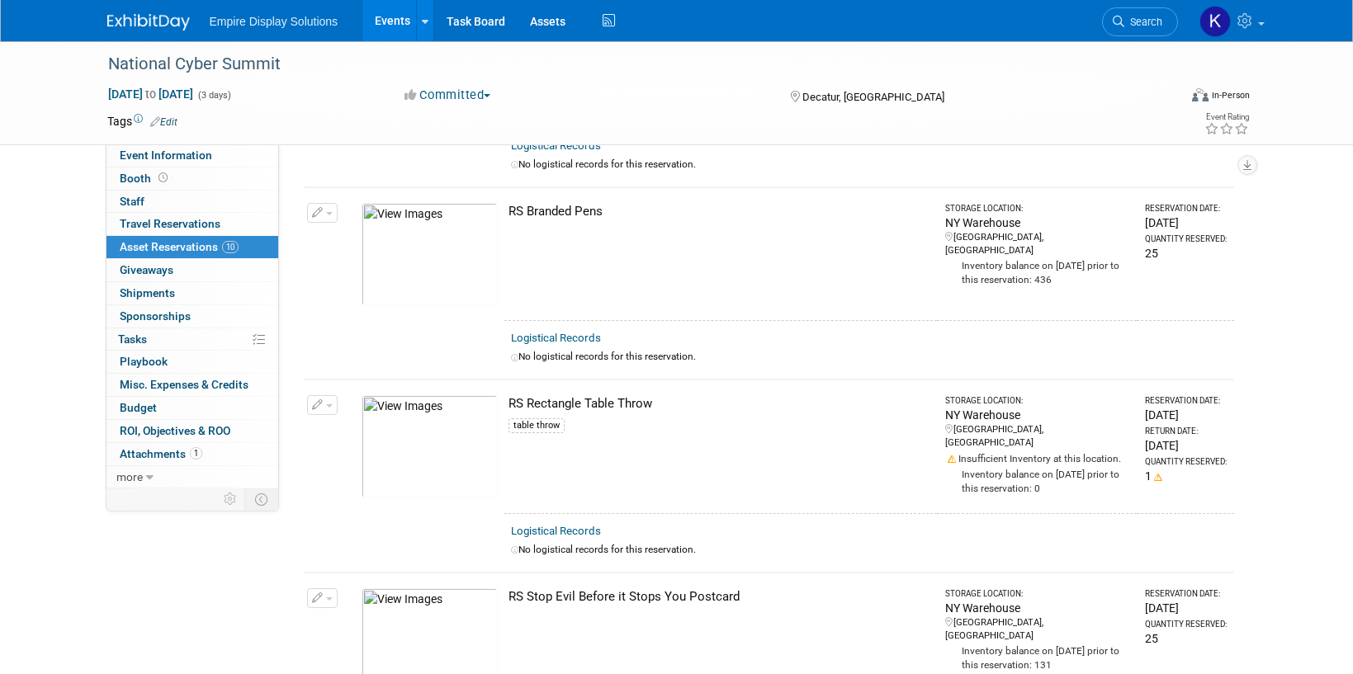
scroll to position [1209, 0]
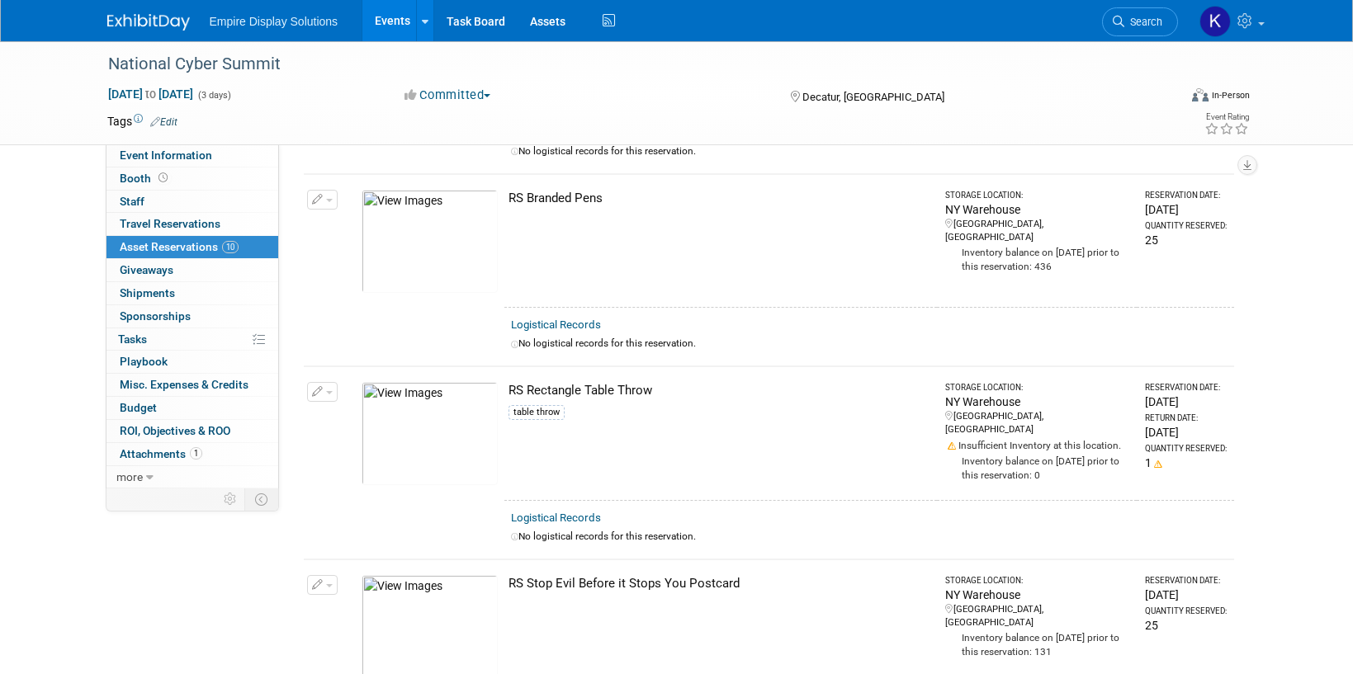
click at [1154, 461] on icon at bounding box center [1158, 465] width 8 height 8
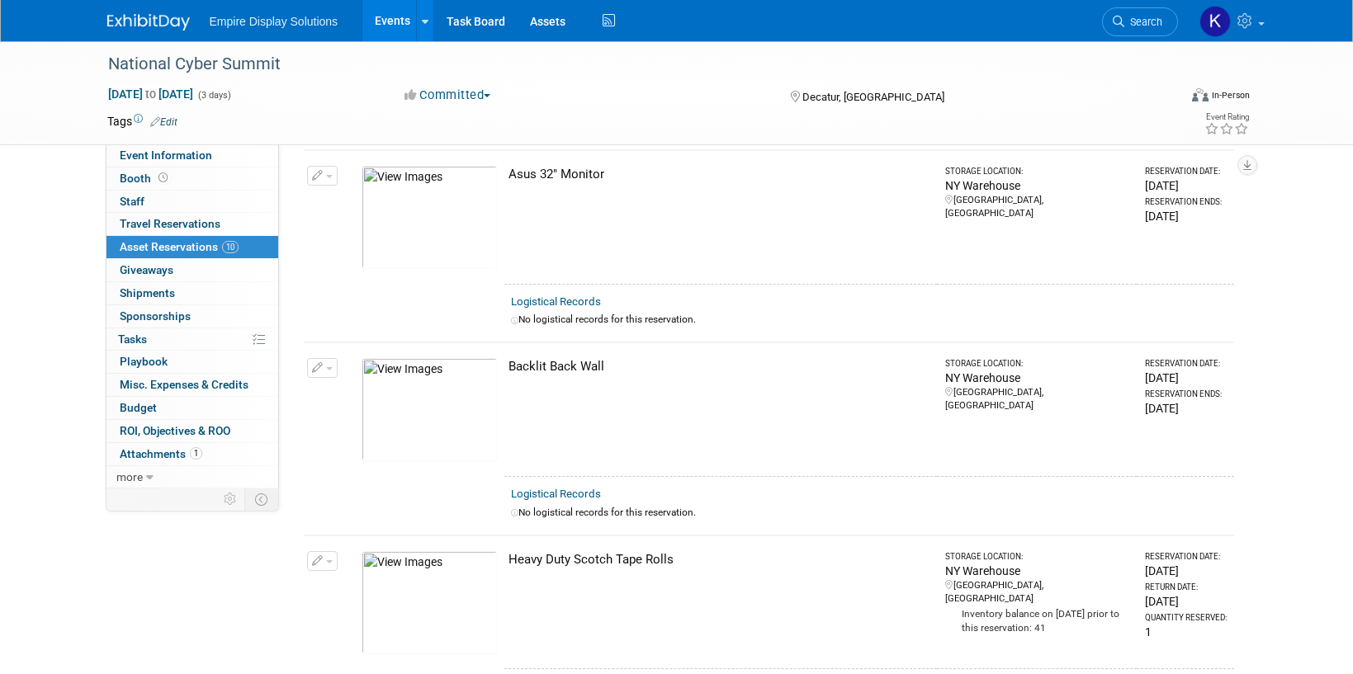
scroll to position [0, 0]
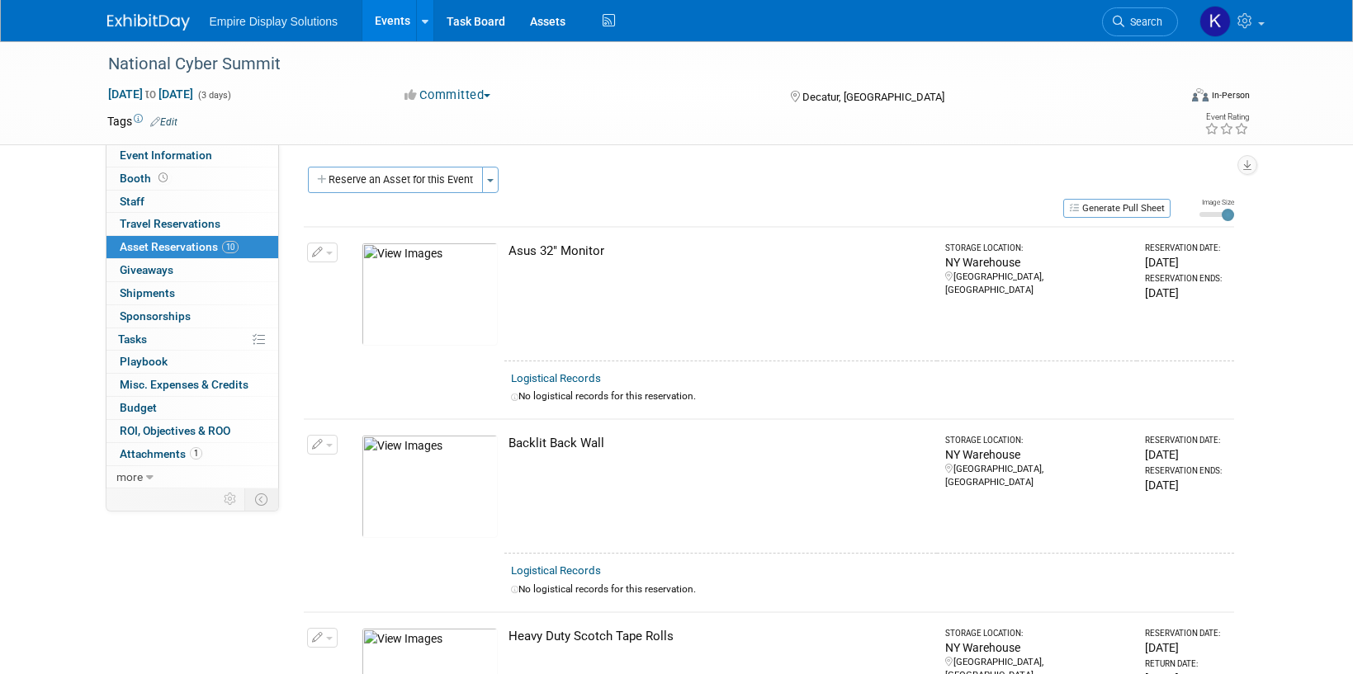
click at [172, 334] on link "0% Tasks 0%" at bounding box center [192, 340] width 172 height 22
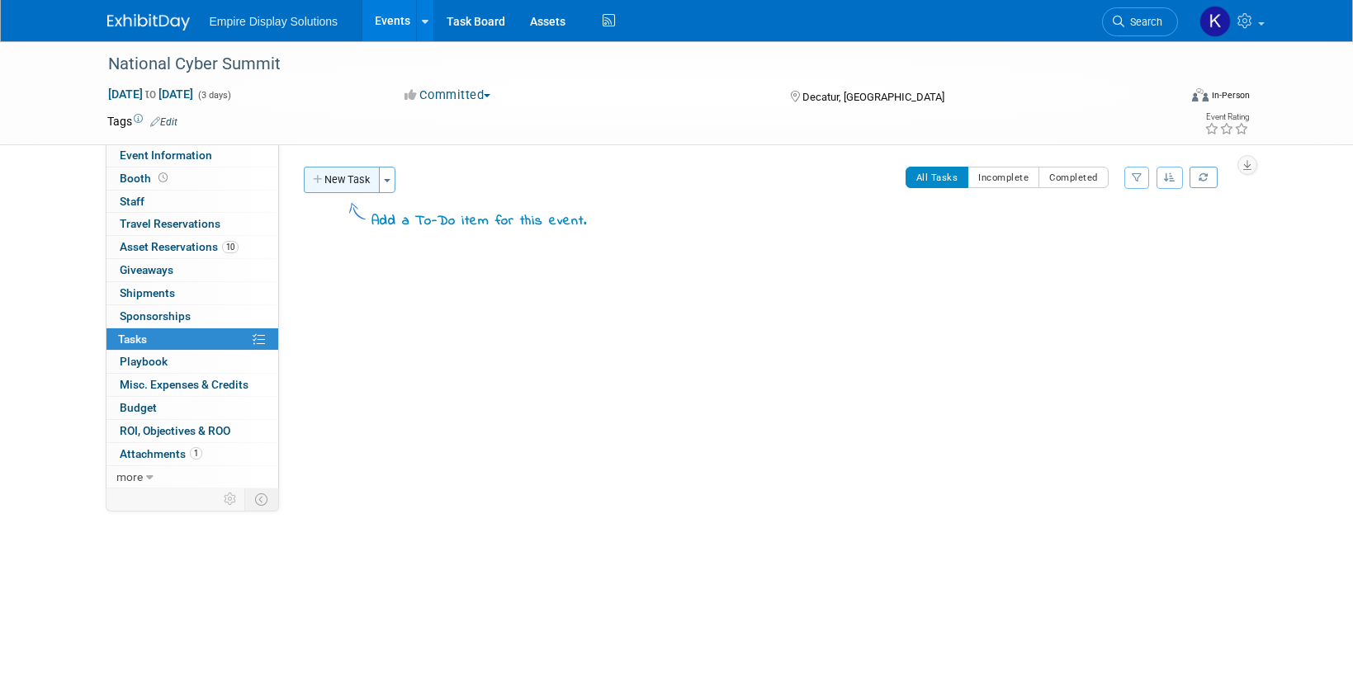
click at [364, 181] on button "New Task" at bounding box center [342, 180] width 76 height 26
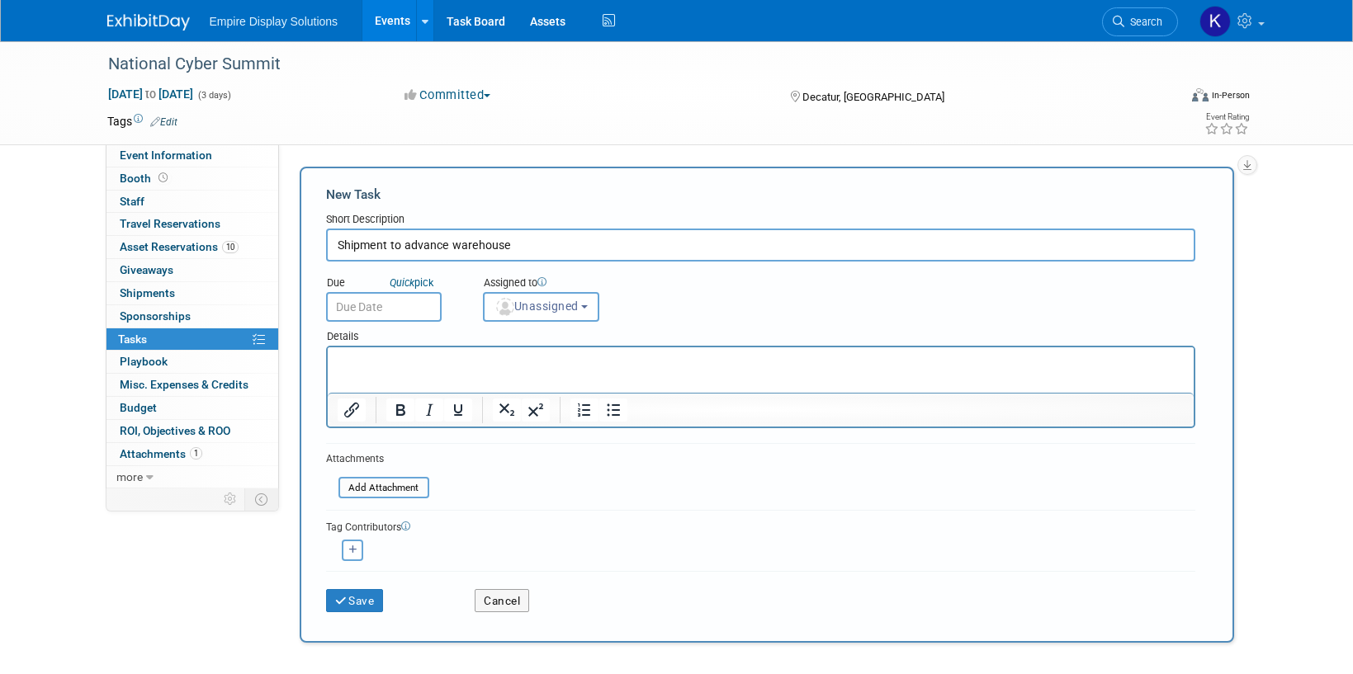
type input "Shipment to advance warehouse"
click at [397, 301] on input "text" at bounding box center [384, 307] width 116 height 30
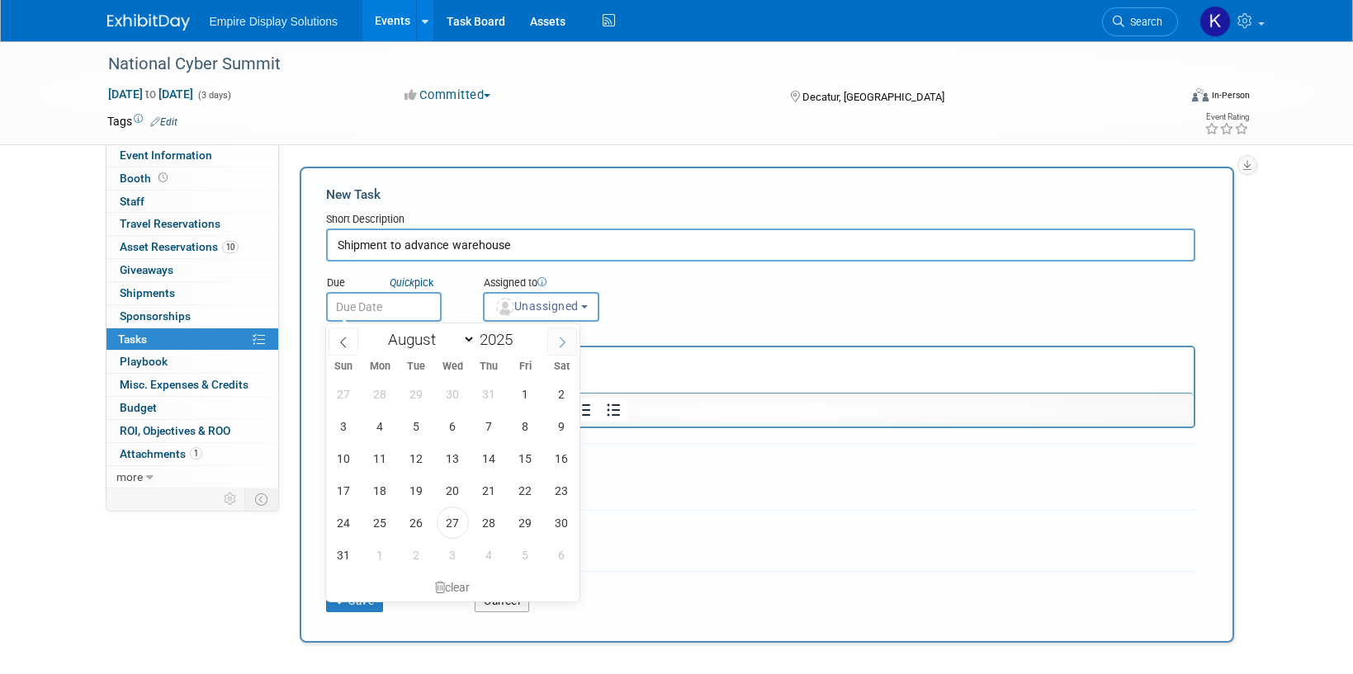
click at [553, 343] on span at bounding box center [562, 342] width 30 height 28
select select "8"
click at [498, 390] on span "4" at bounding box center [489, 394] width 32 height 32
type input "Sep 4, 2025"
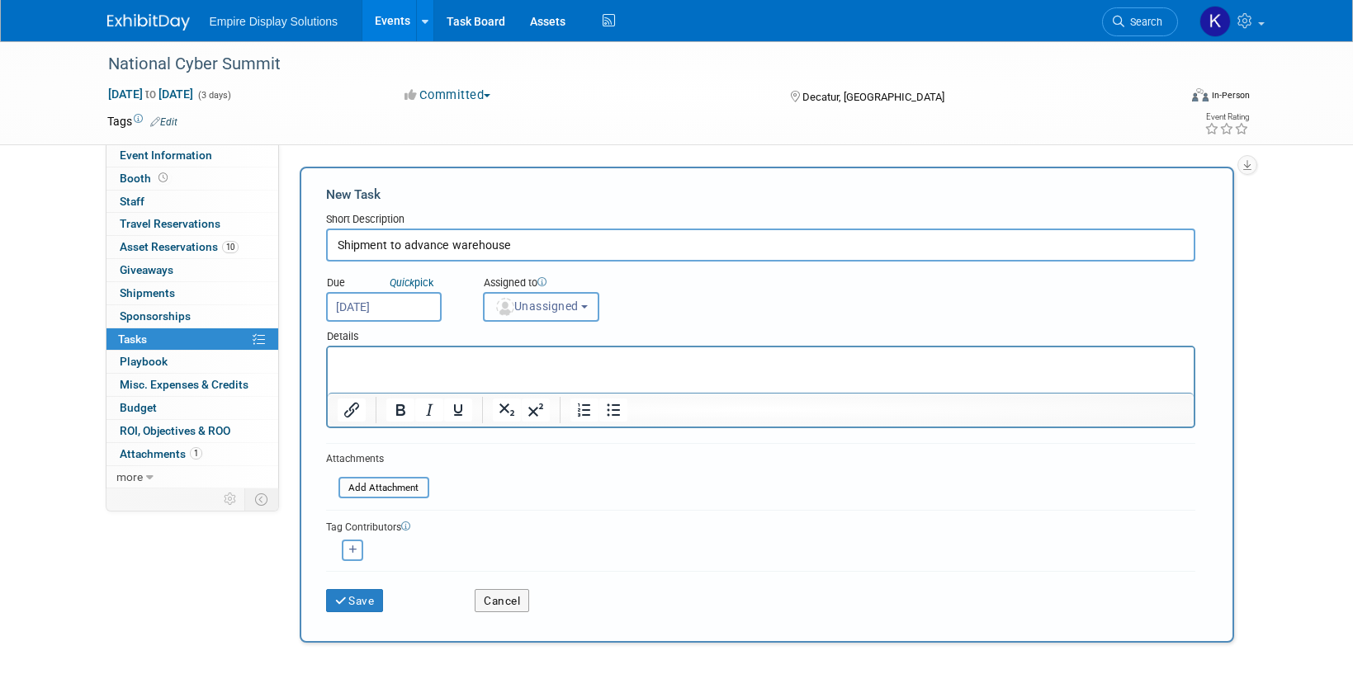
click at [560, 317] on button "Unassigned" at bounding box center [541, 307] width 117 height 30
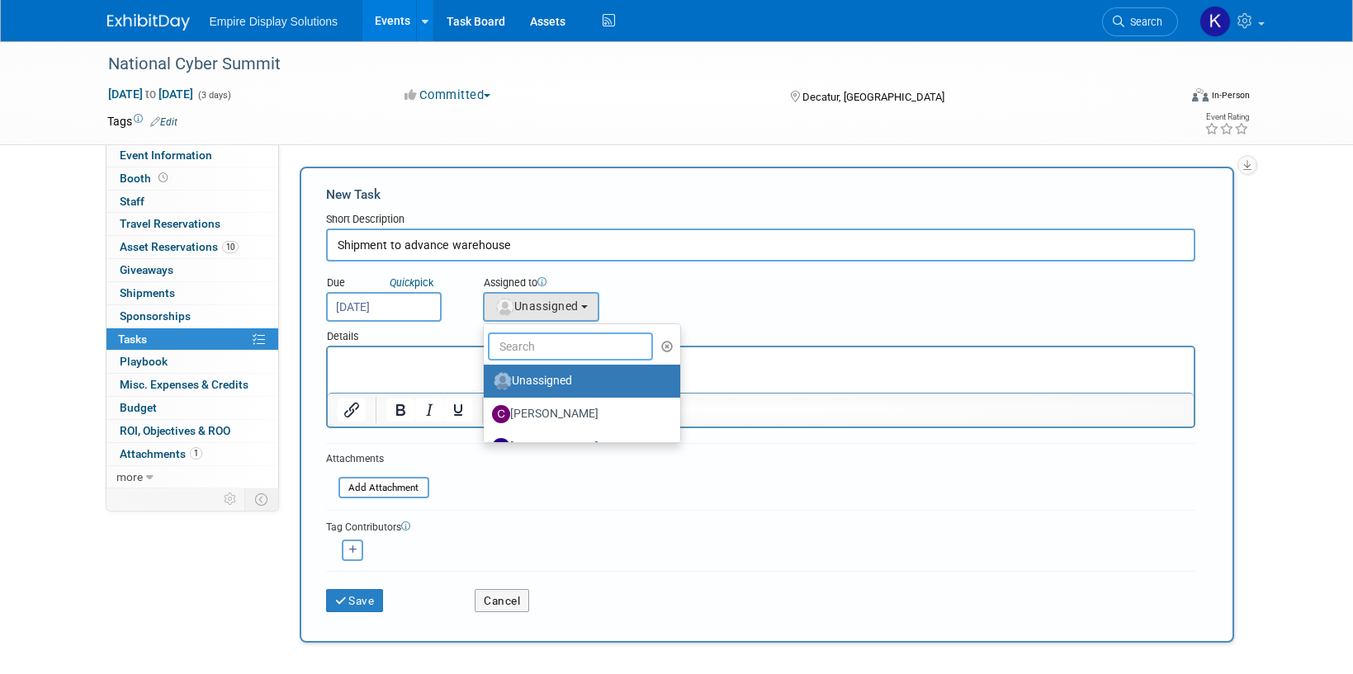
click at [537, 339] on input "text" at bounding box center [570, 347] width 165 height 28
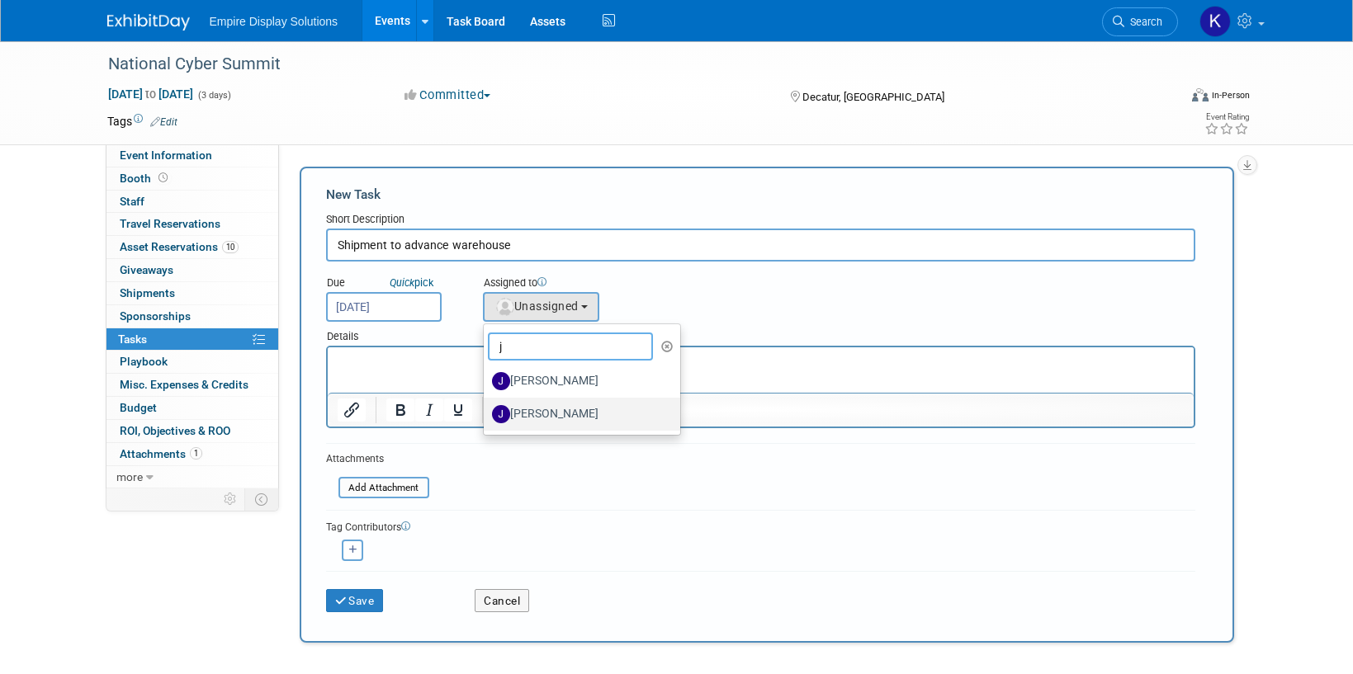
type input "j"
click at [553, 414] on label "Jessica Luyster" at bounding box center [578, 414] width 173 height 26
click at [486, 414] on input "Jessica Luyster" at bounding box center [480, 412] width 11 height 11
select select "d4550efa-913f-4d0f-84b6-87a8ca23c31c"
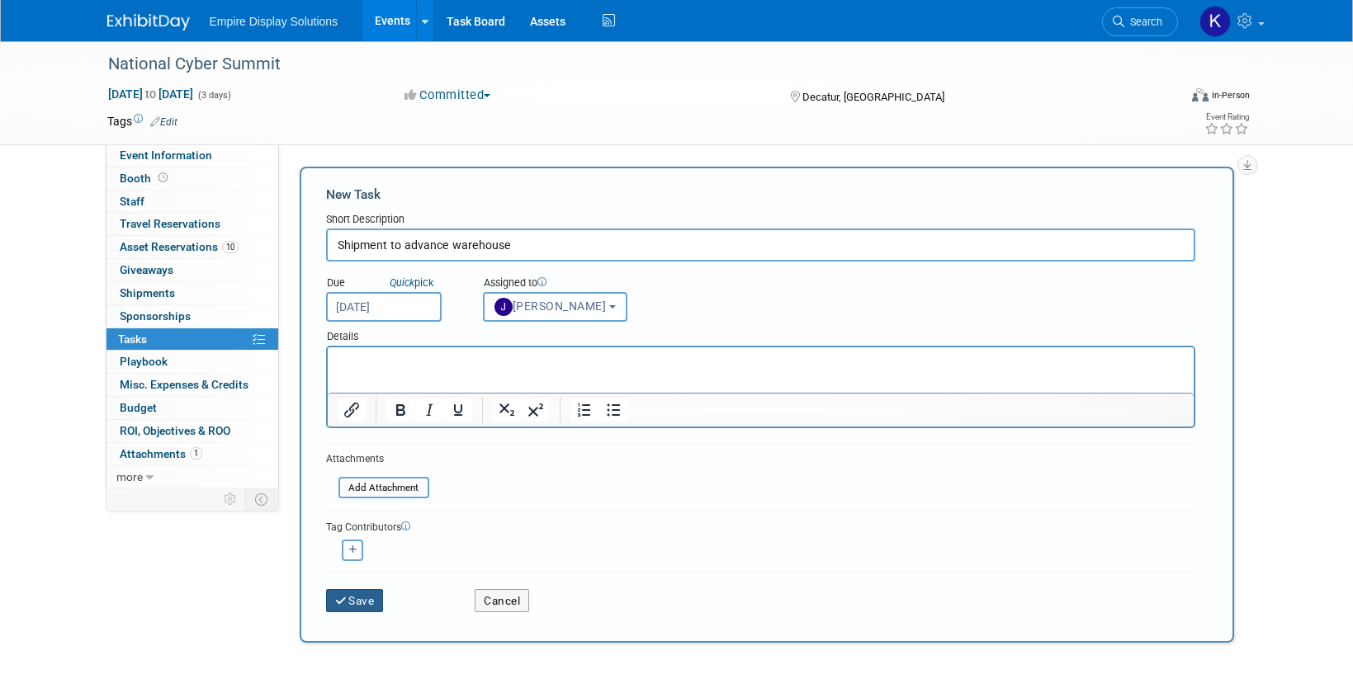
click at [366, 595] on button "Save" at bounding box center [355, 600] width 58 height 23
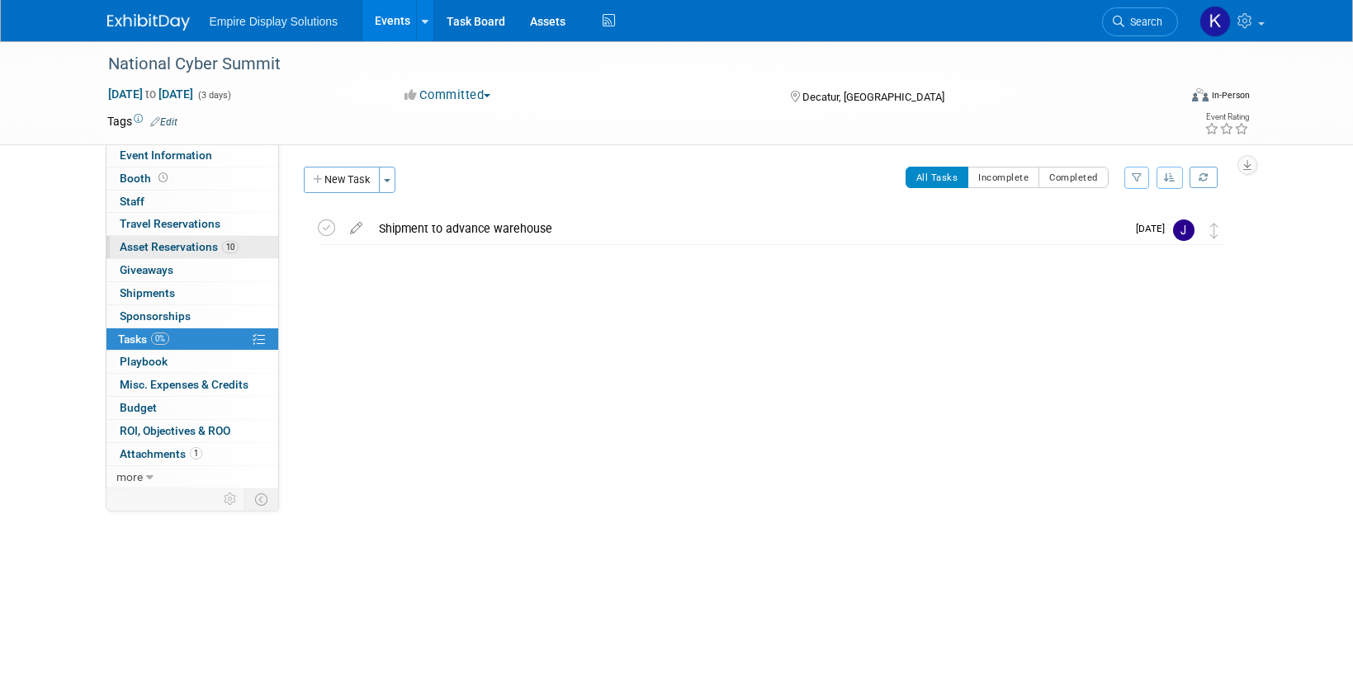
click at [190, 250] on span "Asset Reservations 10" at bounding box center [179, 246] width 119 height 13
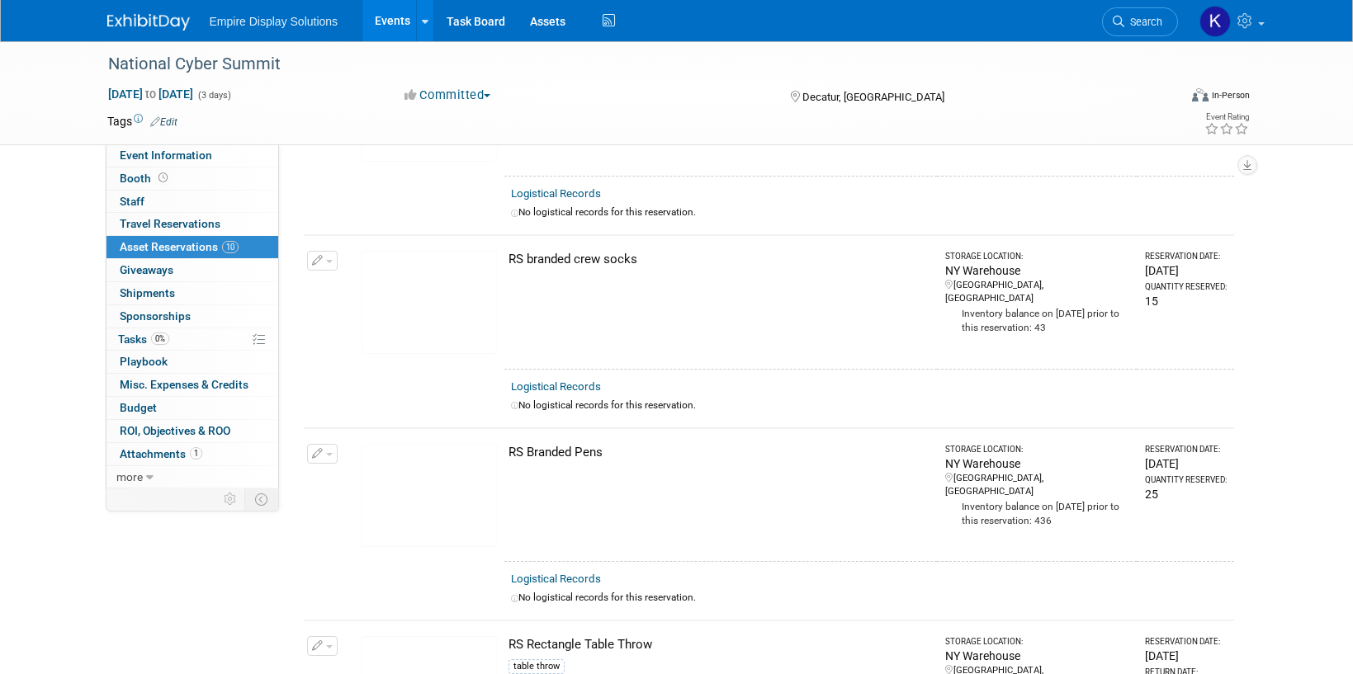
scroll to position [947, 0]
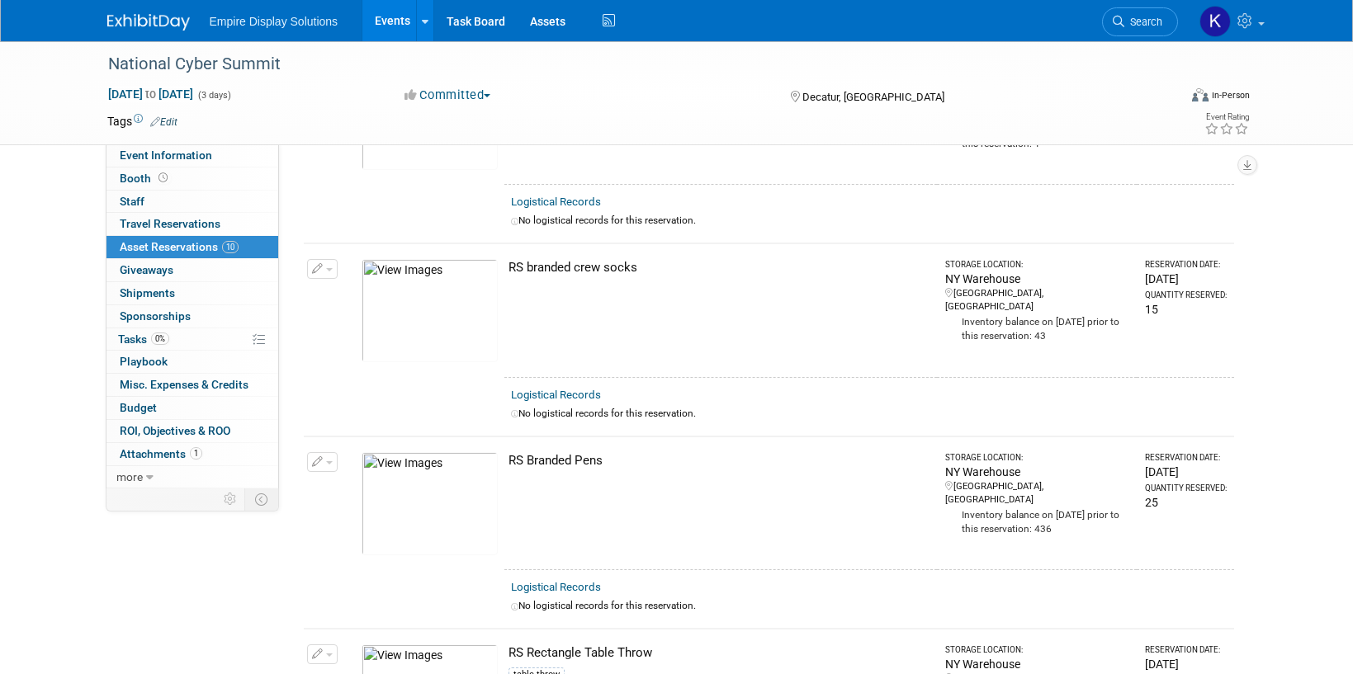
click at [333, 263] on button "button" at bounding box center [322, 269] width 31 height 20
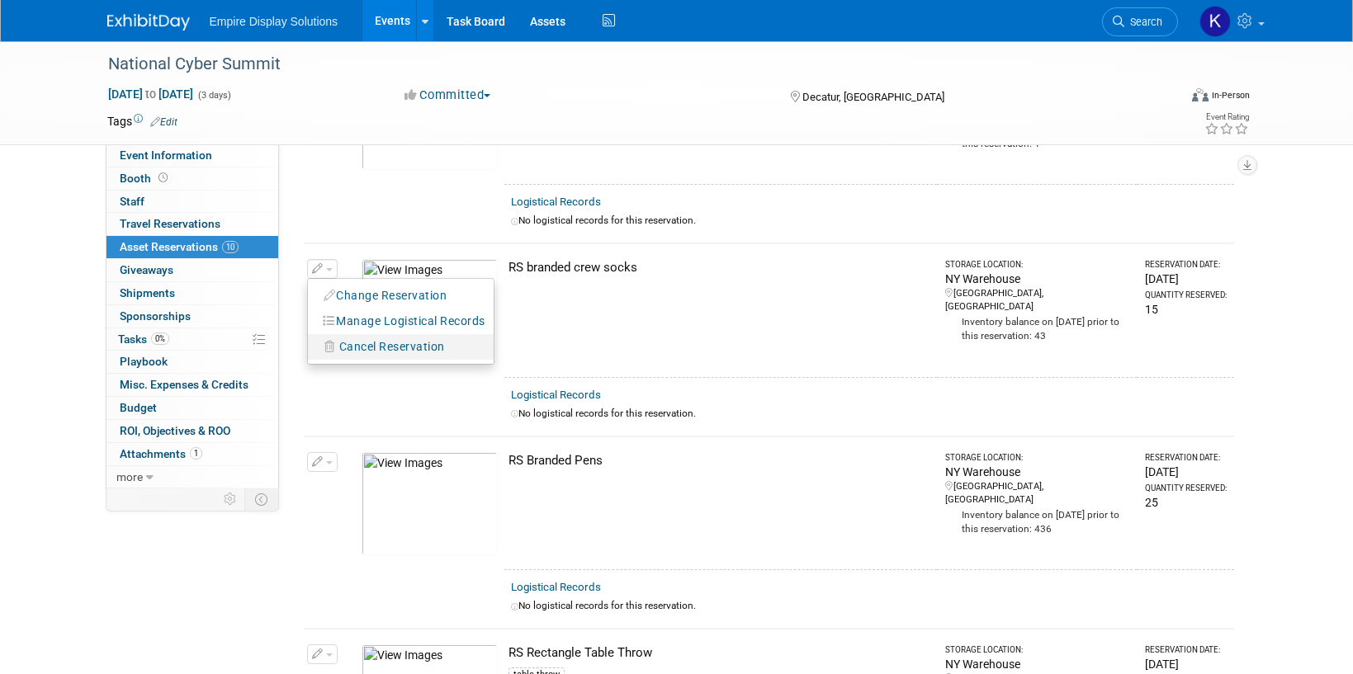
click at [354, 349] on span "Cancel Reservation" at bounding box center [392, 346] width 106 height 13
click at [513, 358] on link "Yes" at bounding box center [514, 361] width 48 height 26
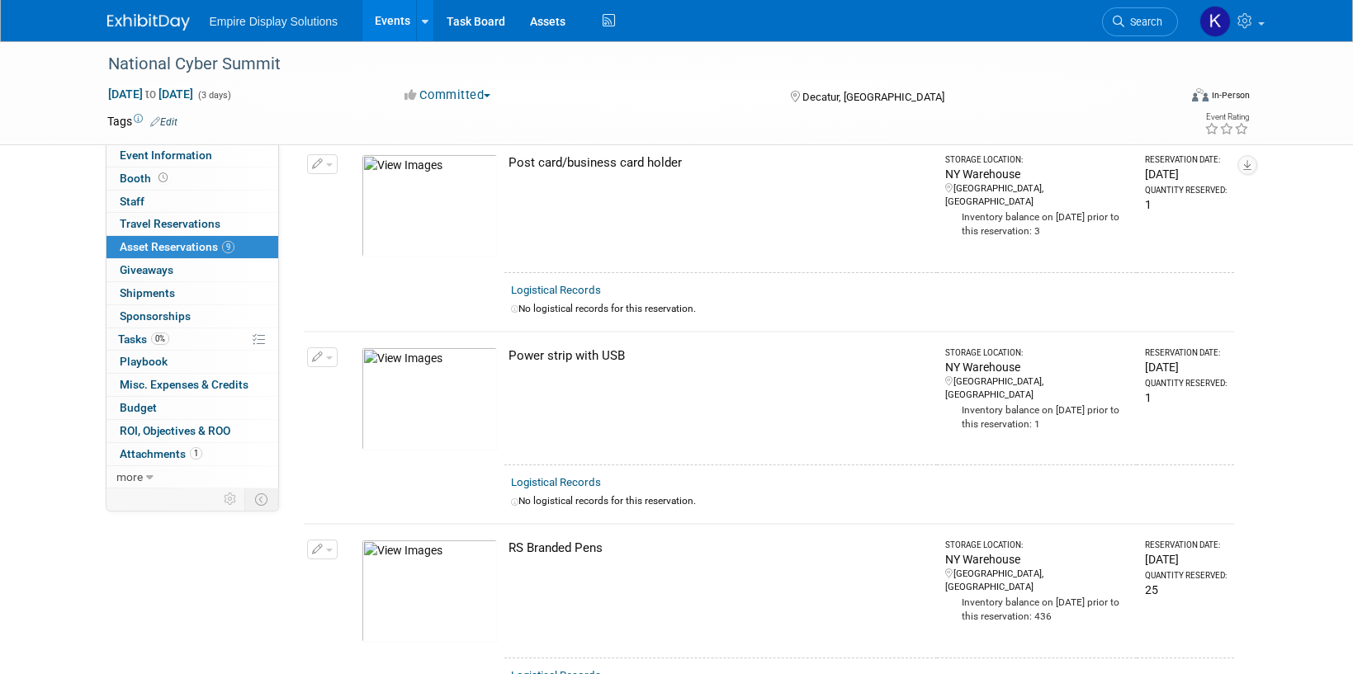
scroll to position [377, 0]
